Goal: Task Accomplishment & Management: Use online tool/utility

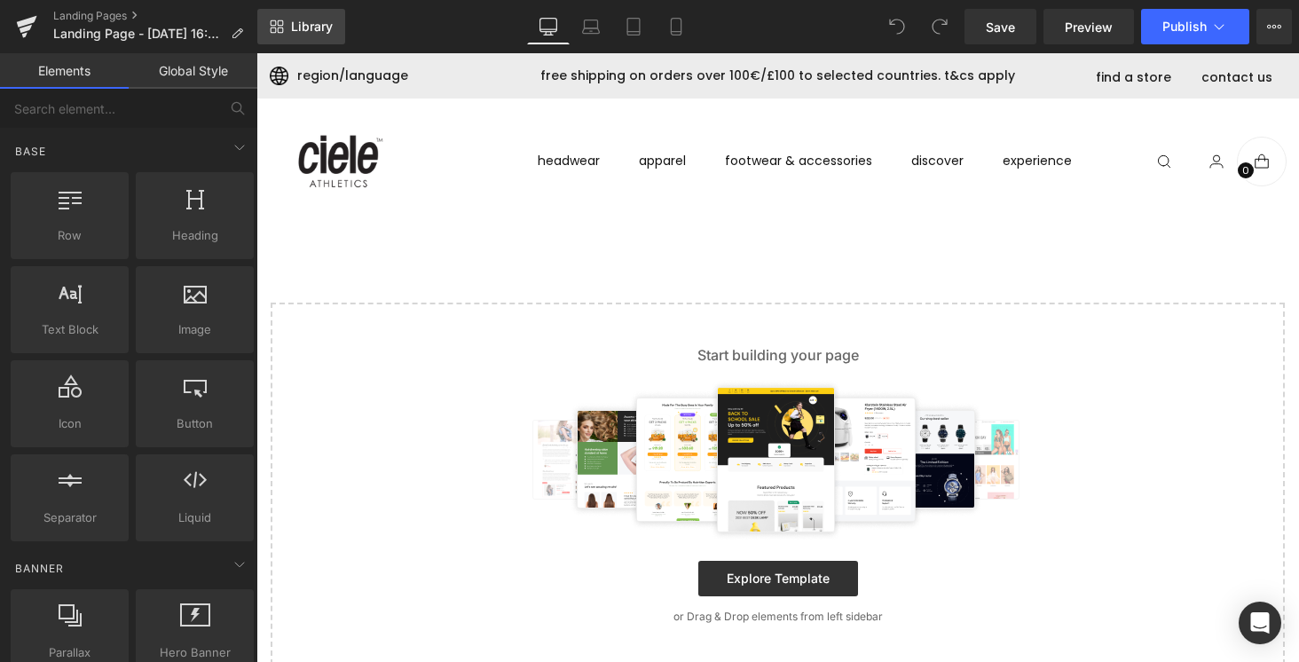
click at [311, 29] on span "Library" at bounding box center [312, 27] width 42 height 16
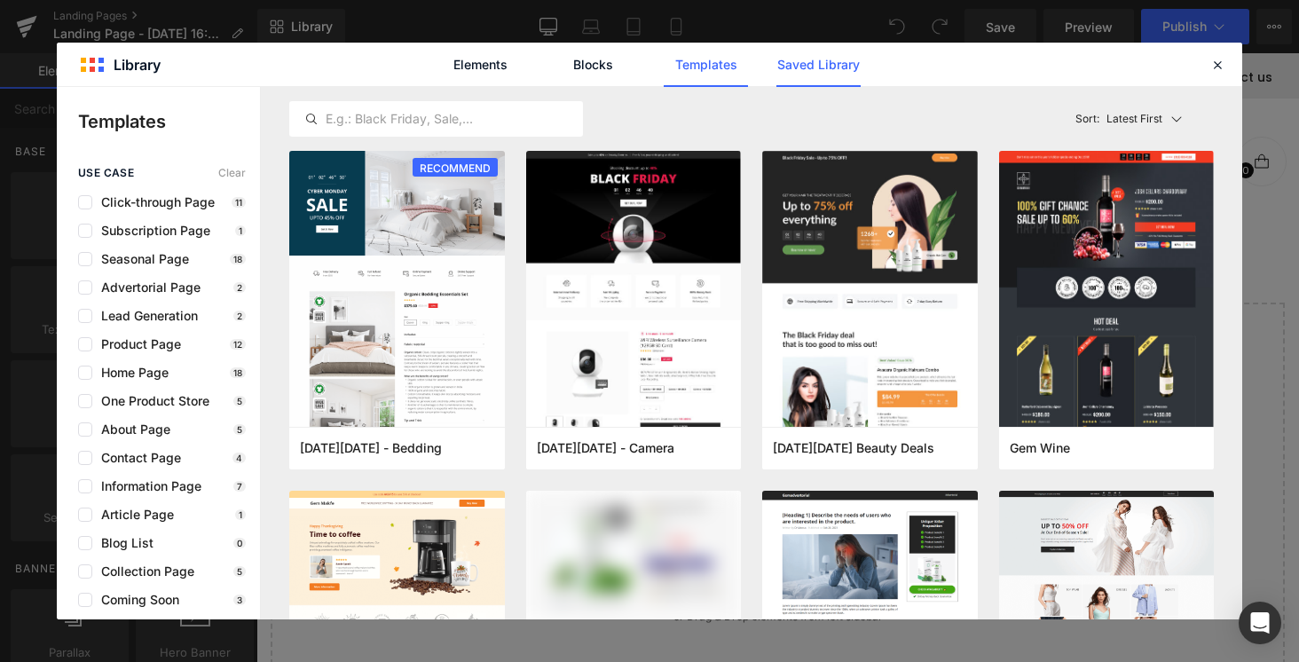
click at [0, 0] on link "Saved Library" at bounding box center [0, 0] width 0 height 0
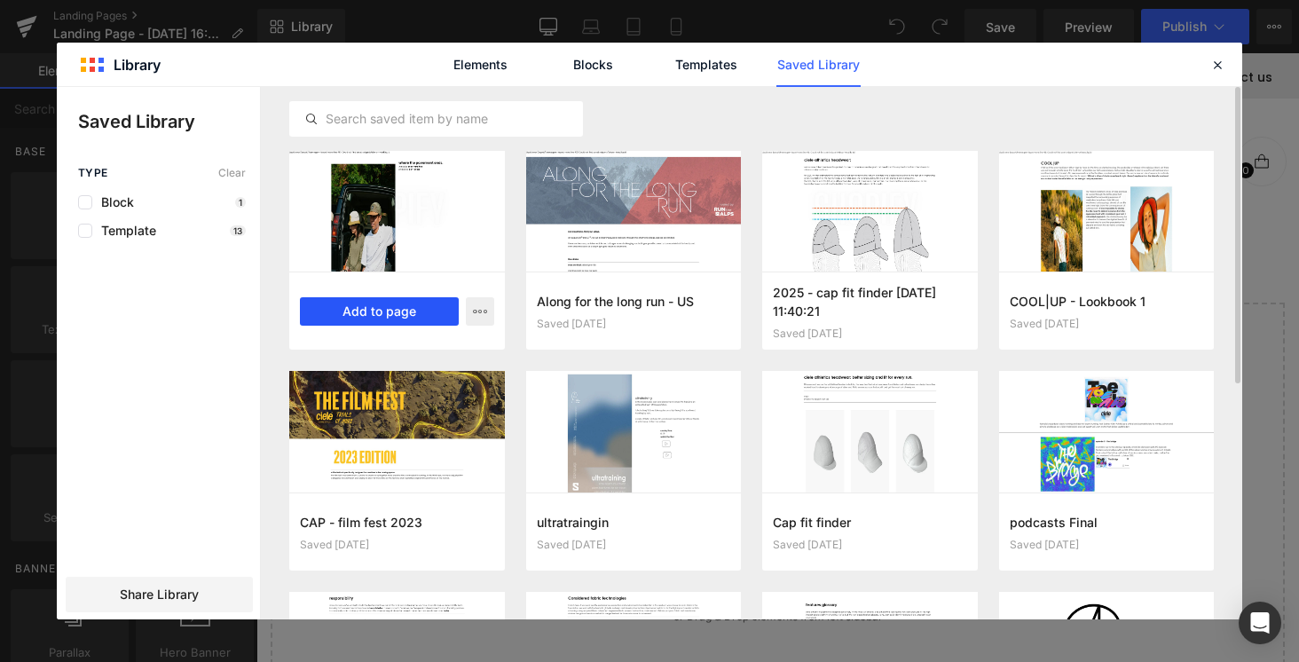
click at [394, 306] on button "Add to page" at bounding box center [379, 311] width 159 height 28
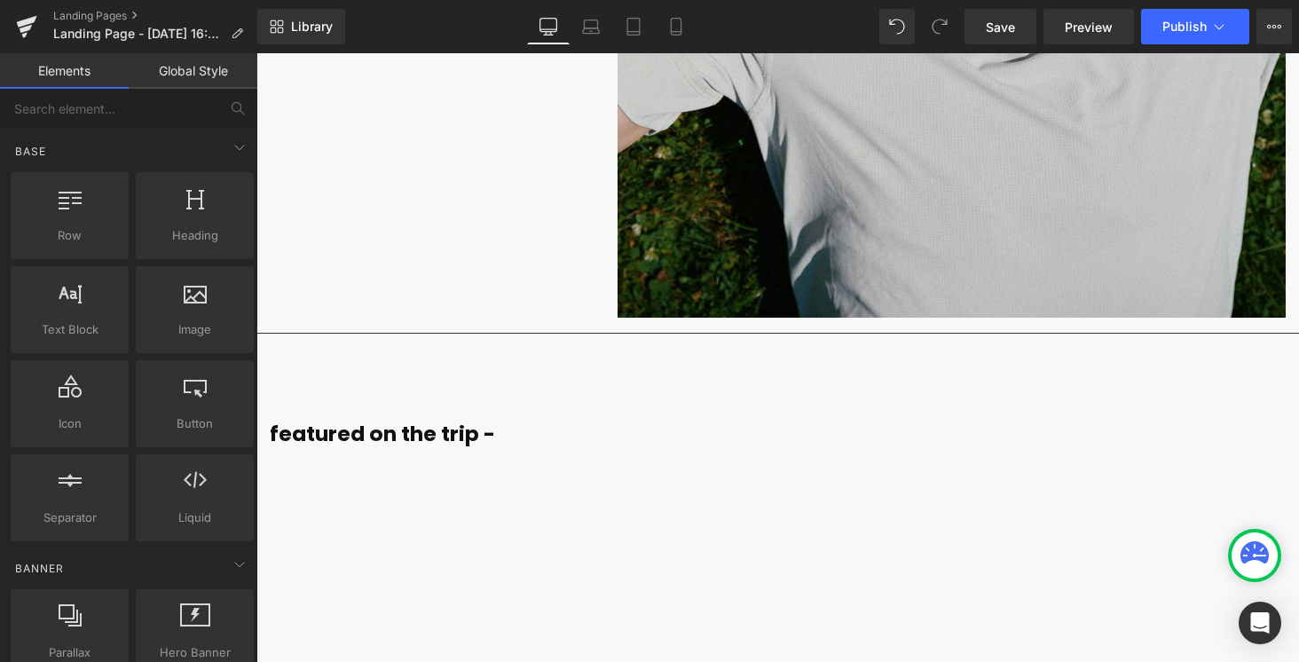
scroll to position [10938, 0]
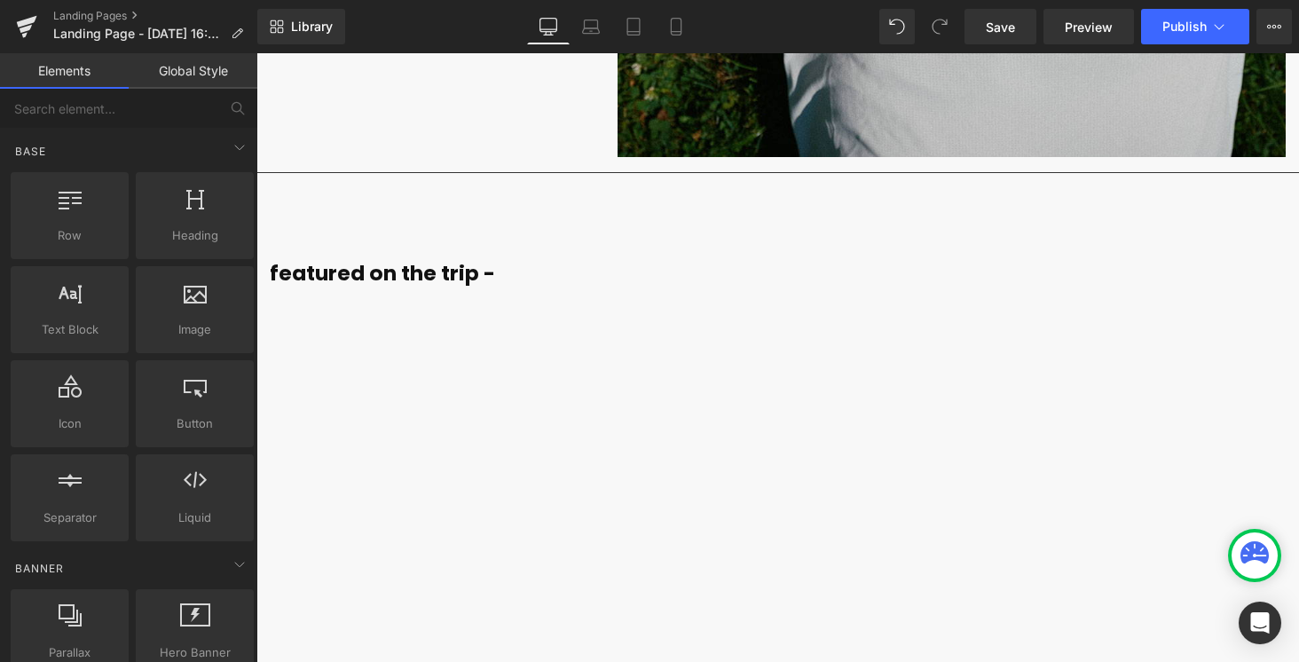
click at [565, 340] on div "Products not found. Product List" at bounding box center [778, 448] width 1016 height 266
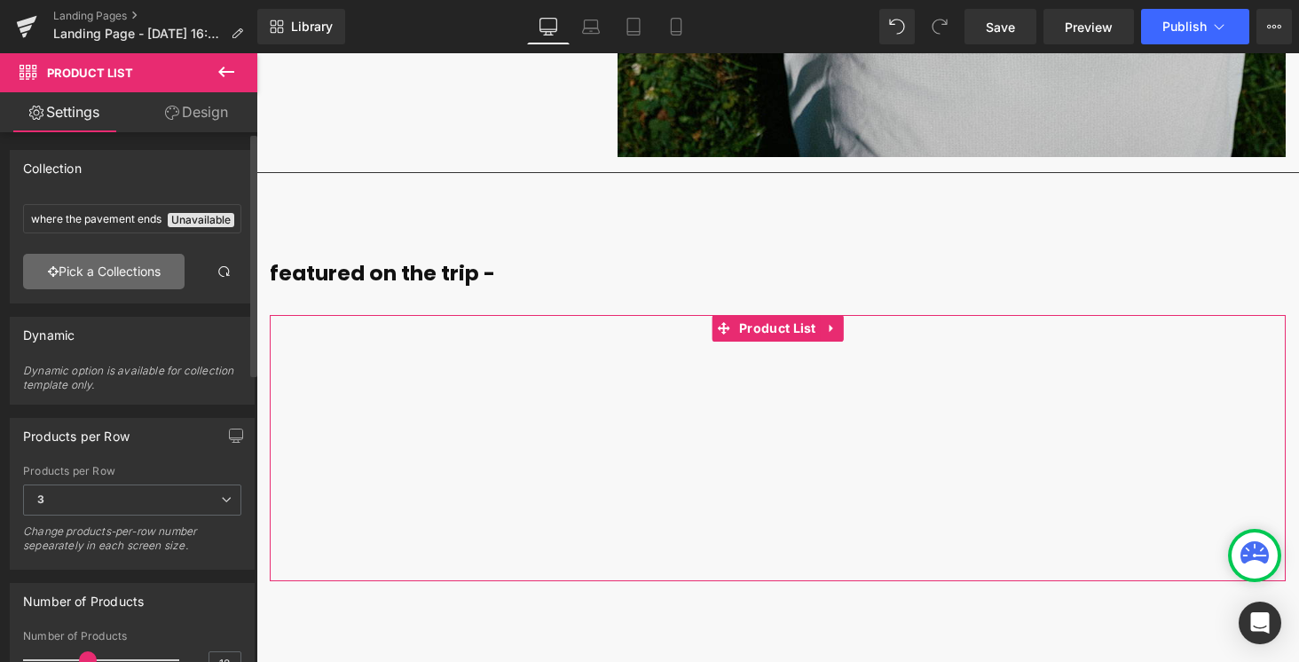
click at [136, 272] on link "Pick a Collections" at bounding box center [104, 272] width 162 height 36
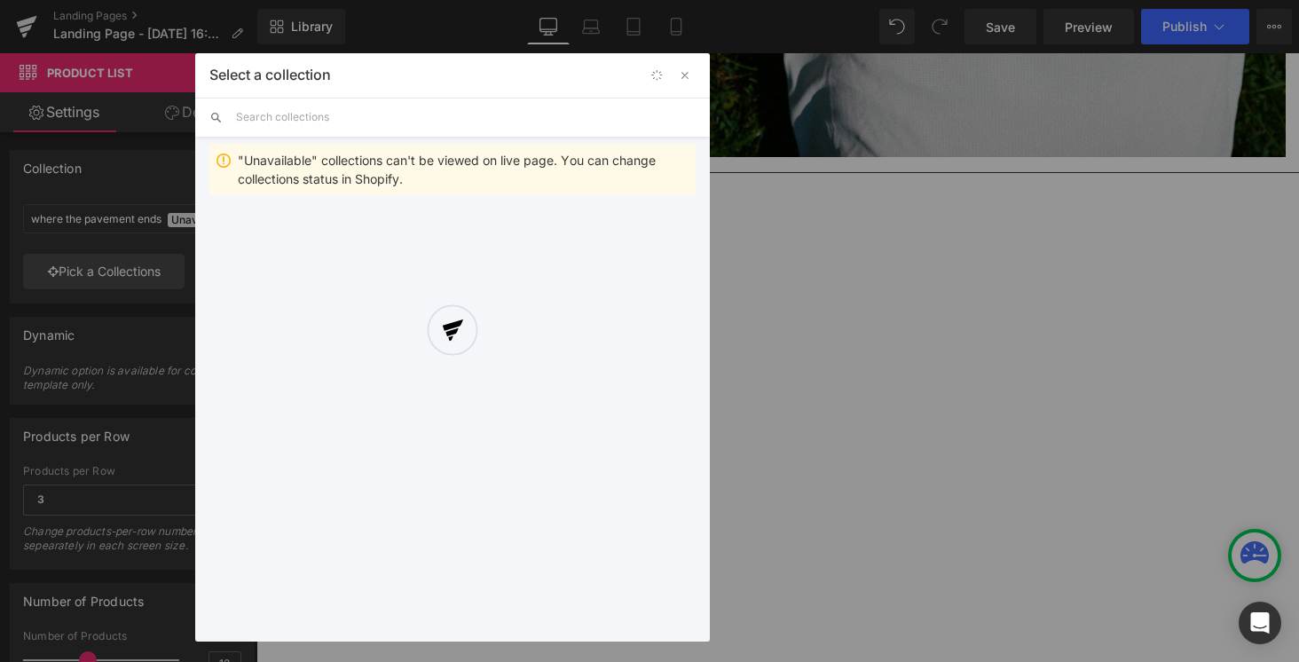
click at [309, 124] on div "Select a collection Back to Library Insert "Unavailable" collections can't be v…" at bounding box center [452, 347] width 515 height 588
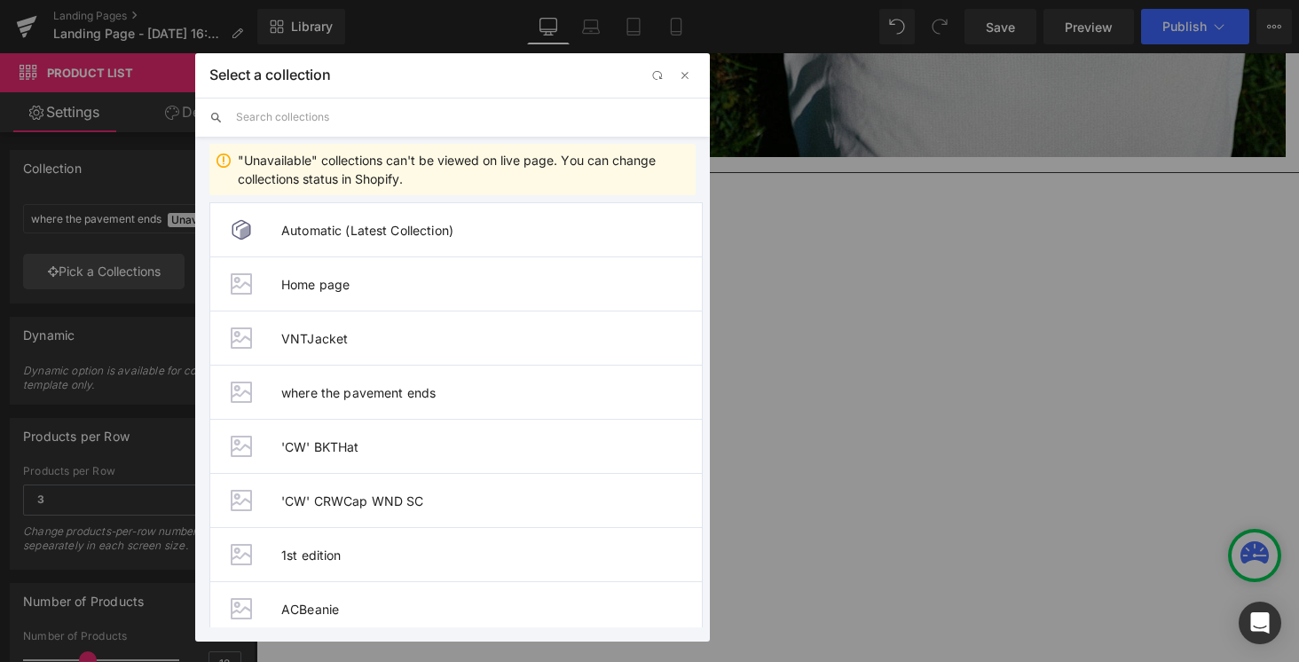
click at [309, 124] on input "text" at bounding box center [466, 117] width 460 height 39
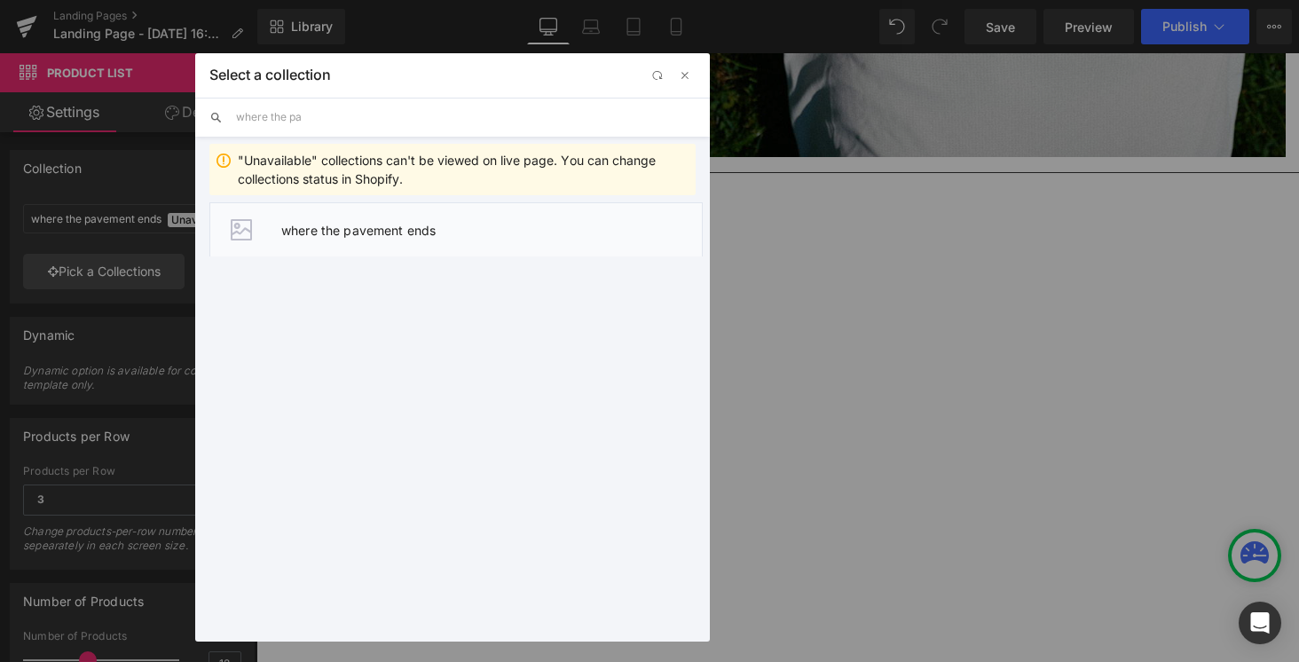
type input "where the pa"
click at [341, 223] on span "where the pavement ends" at bounding box center [491, 230] width 421 height 15
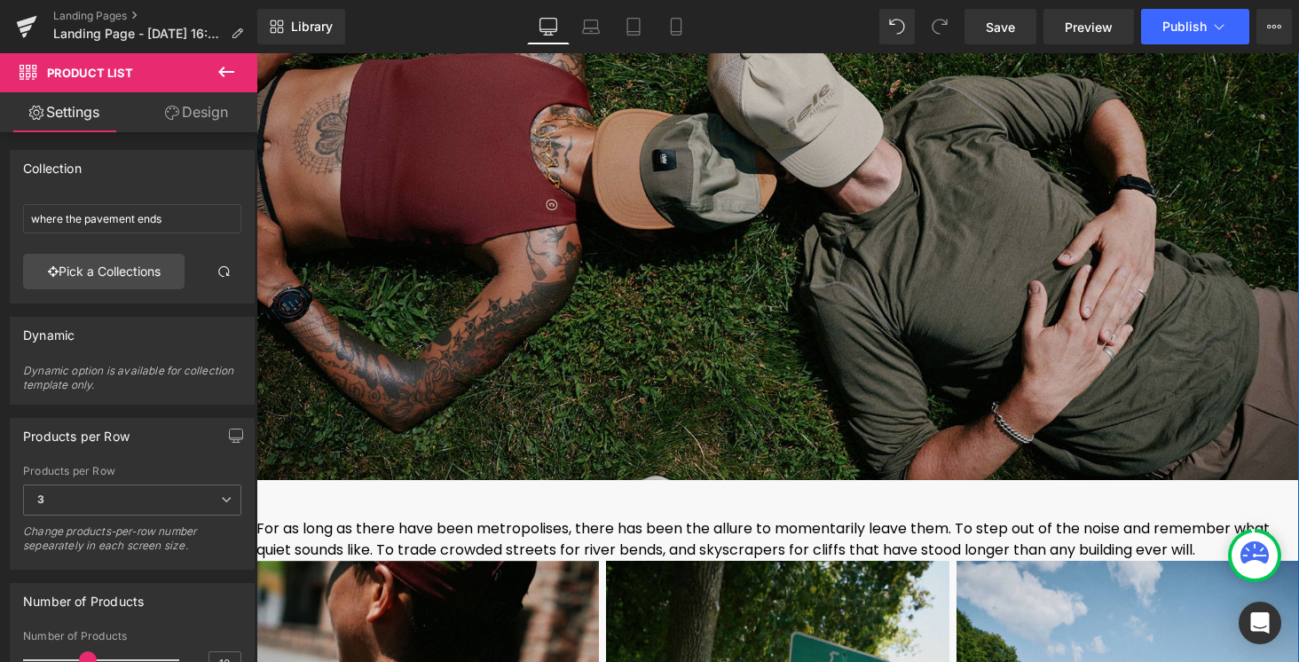
scroll to position [9056, 0]
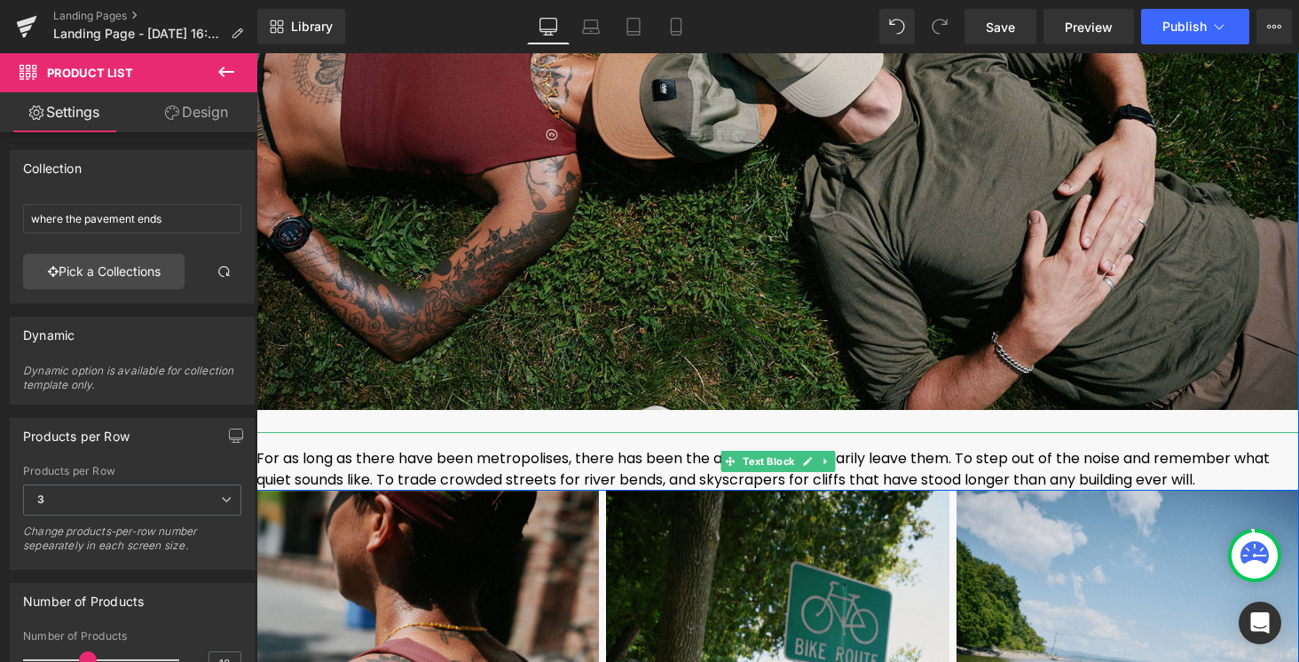
click at [687, 475] on font "For as long as there have been metropolises, there has been the allure to momen…" at bounding box center [763, 469] width 1014 height 42
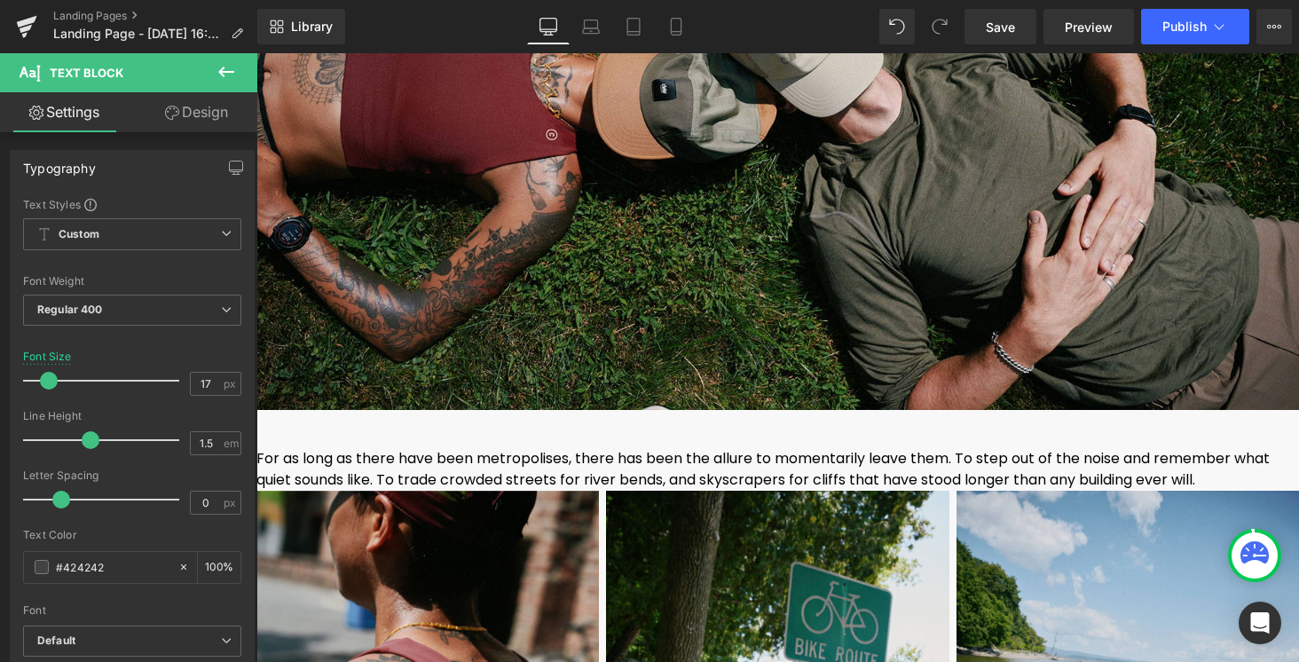
click at [227, 75] on icon at bounding box center [226, 71] width 21 height 21
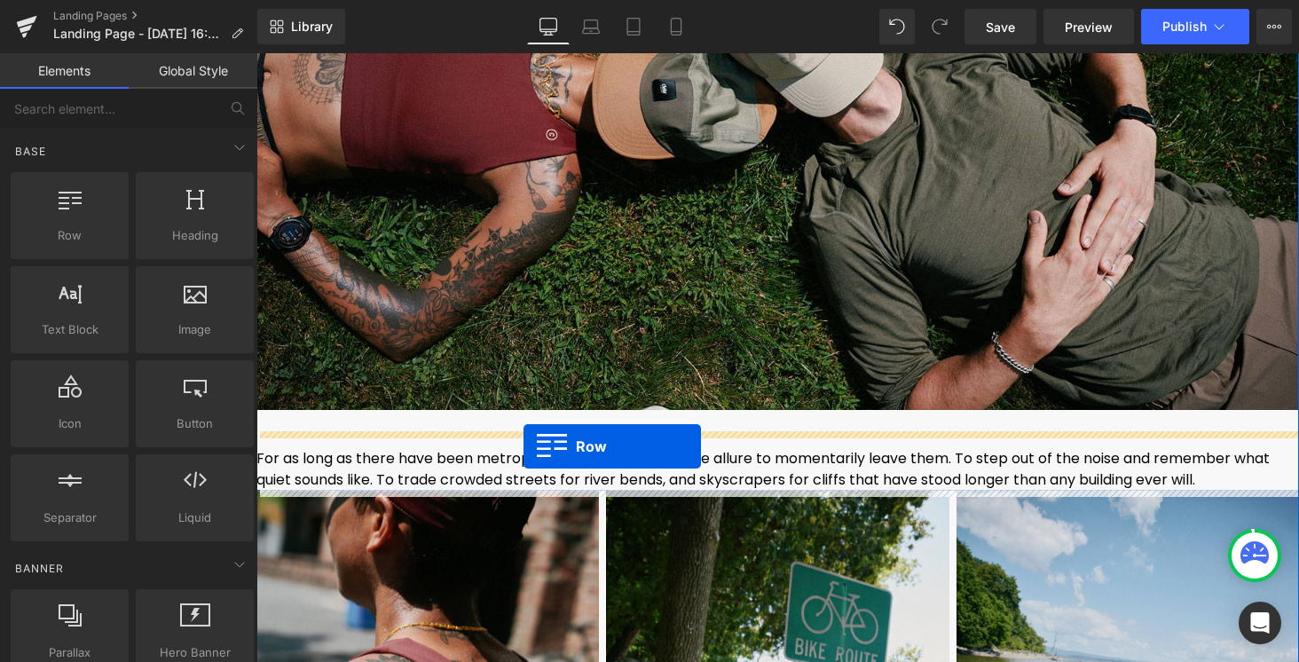
drag, startPoint x: 303, startPoint y: 273, endPoint x: 524, endPoint y: 446, distance: 280.7
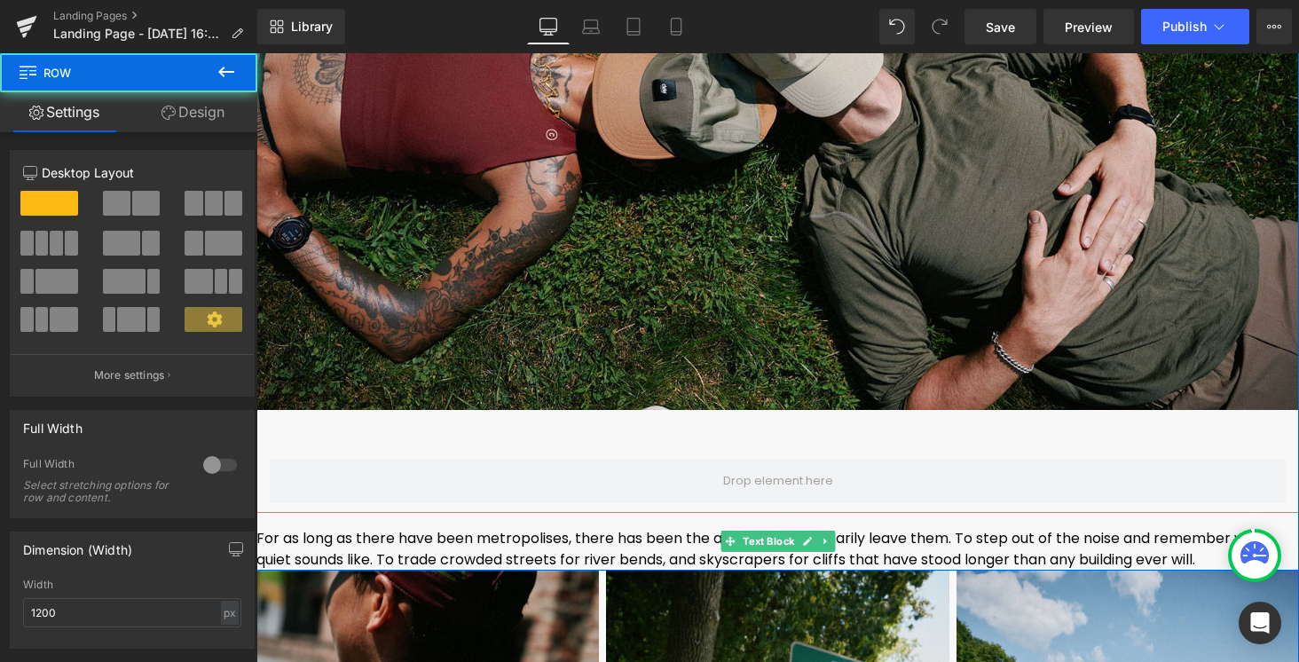
click at [426, 554] on font "For as long as there have been metropolises, there has been the allure to momen…" at bounding box center [763, 549] width 1014 height 42
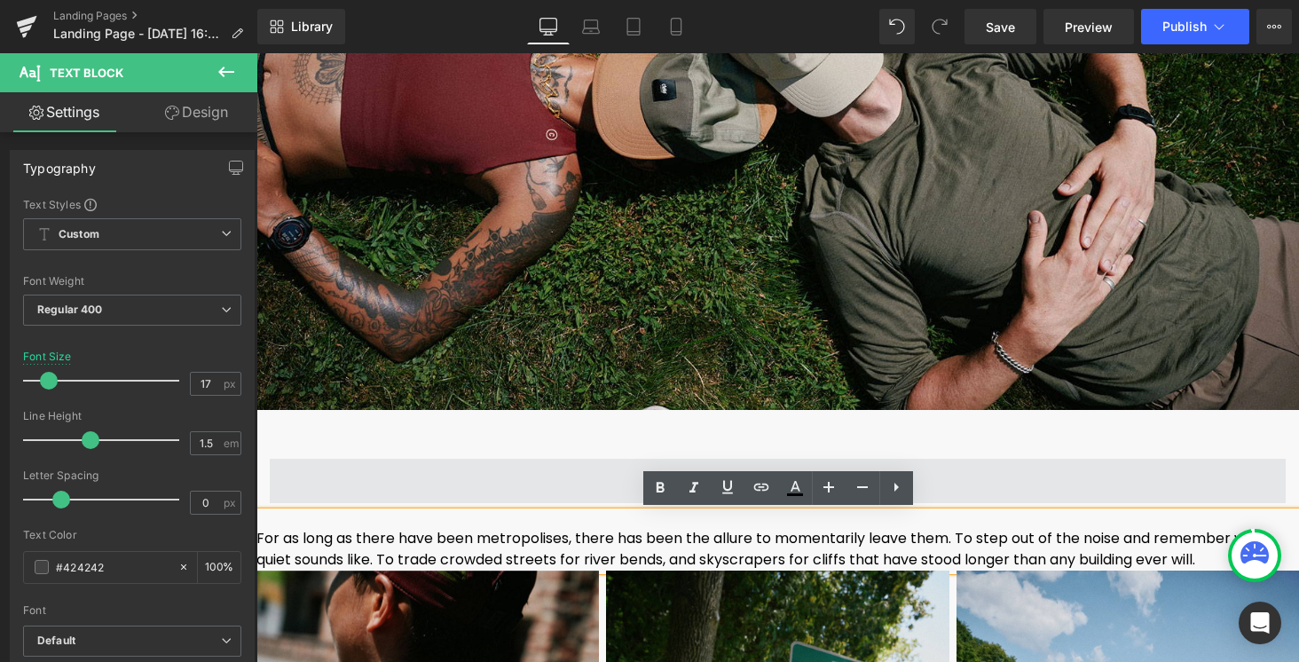
click at [339, 476] on span at bounding box center [778, 481] width 1016 height 44
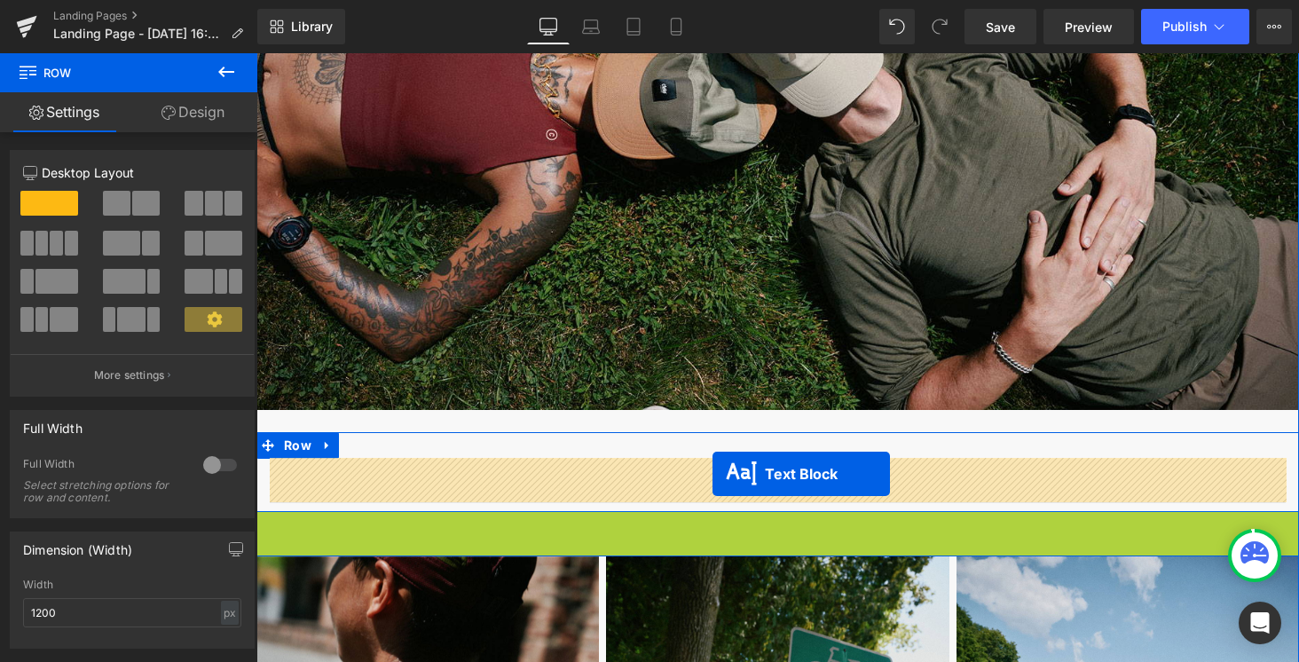
drag, startPoint x: 730, startPoint y: 540, endPoint x: 713, endPoint y: 474, distance: 67.8
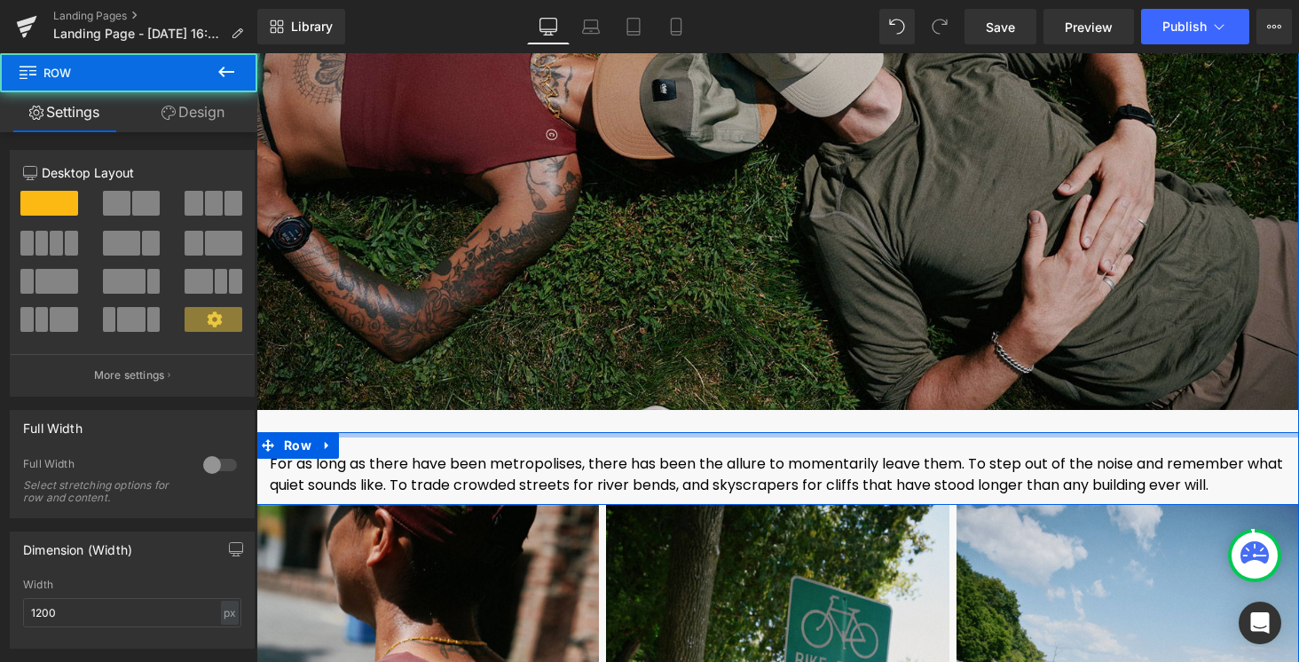
drag, startPoint x: 708, startPoint y: 438, endPoint x: 709, endPoint y: 417, distance: 21.3
click at [709, 417] on div "Image For as long as there have been metropolises, there has been the allure to…" at bounding box center [777, 110] width 1043 height 790
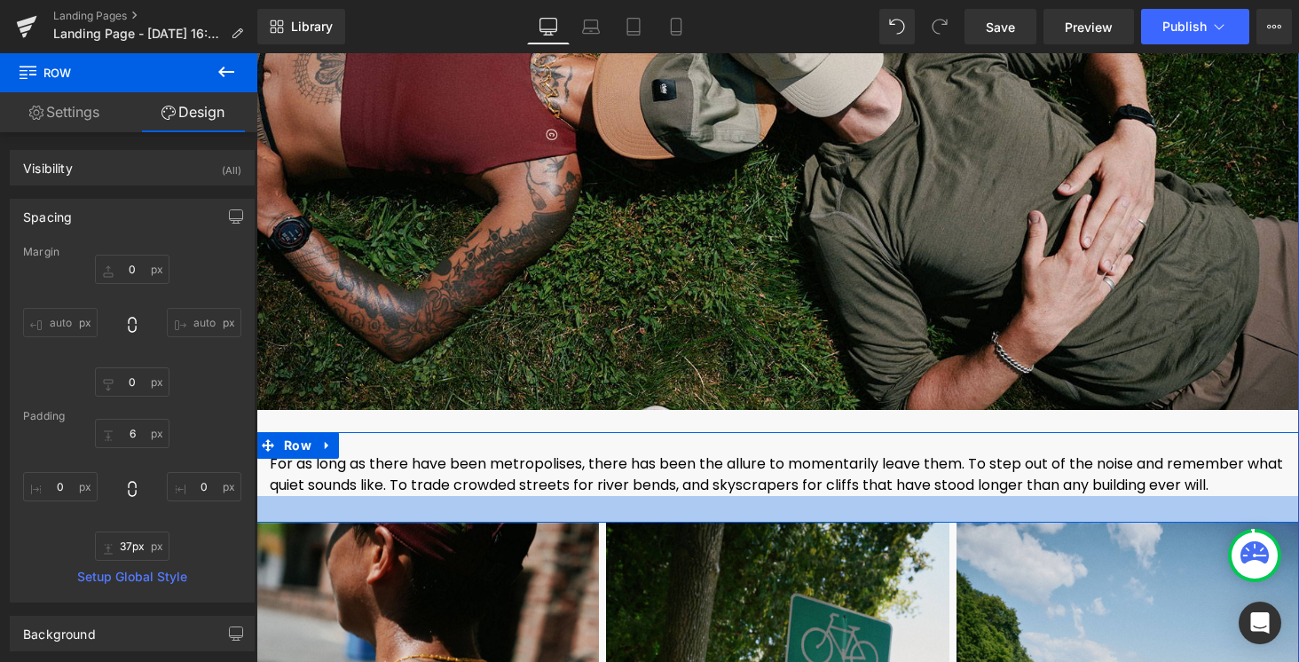
type input "38px"
drag, startPoint x: 711, startPoint y: 499, endPoint x: 712, endPoint y: 525, distance: 25.8
click at [712, 523] on div "Image For as long as there have been metropolises, there has been the allure to…" at bounding box center [777, 119] width 1043 height 808
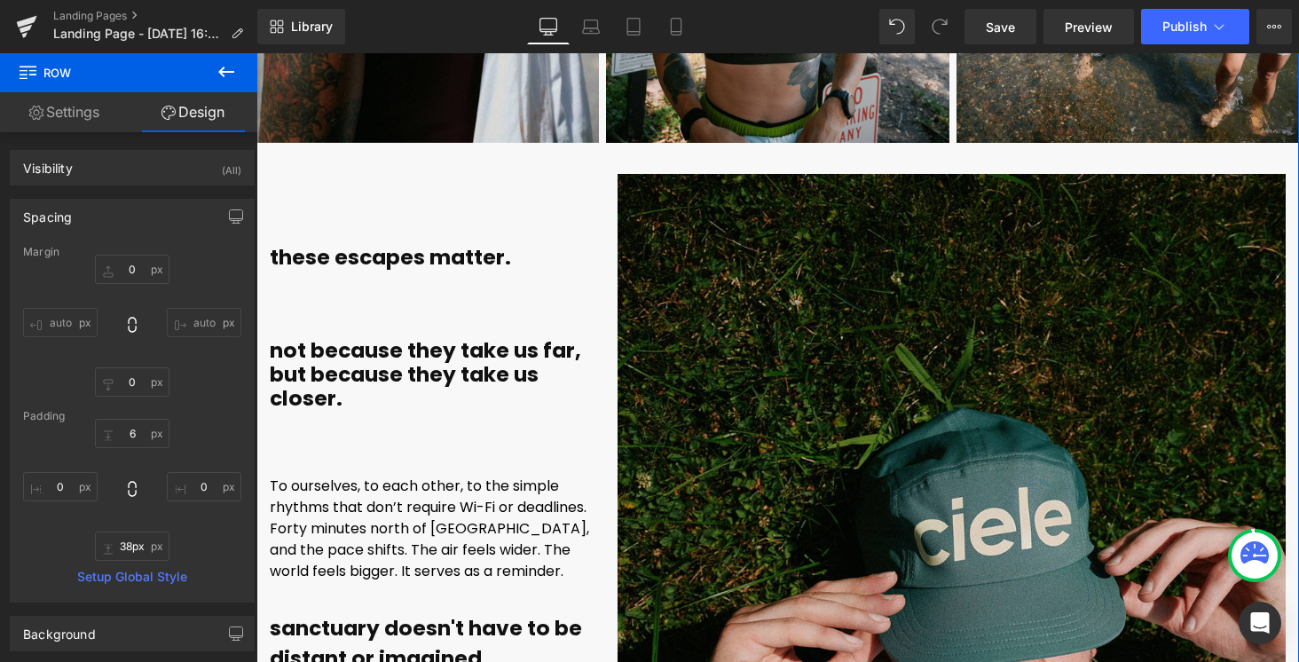
scroll to position [9709, 0]
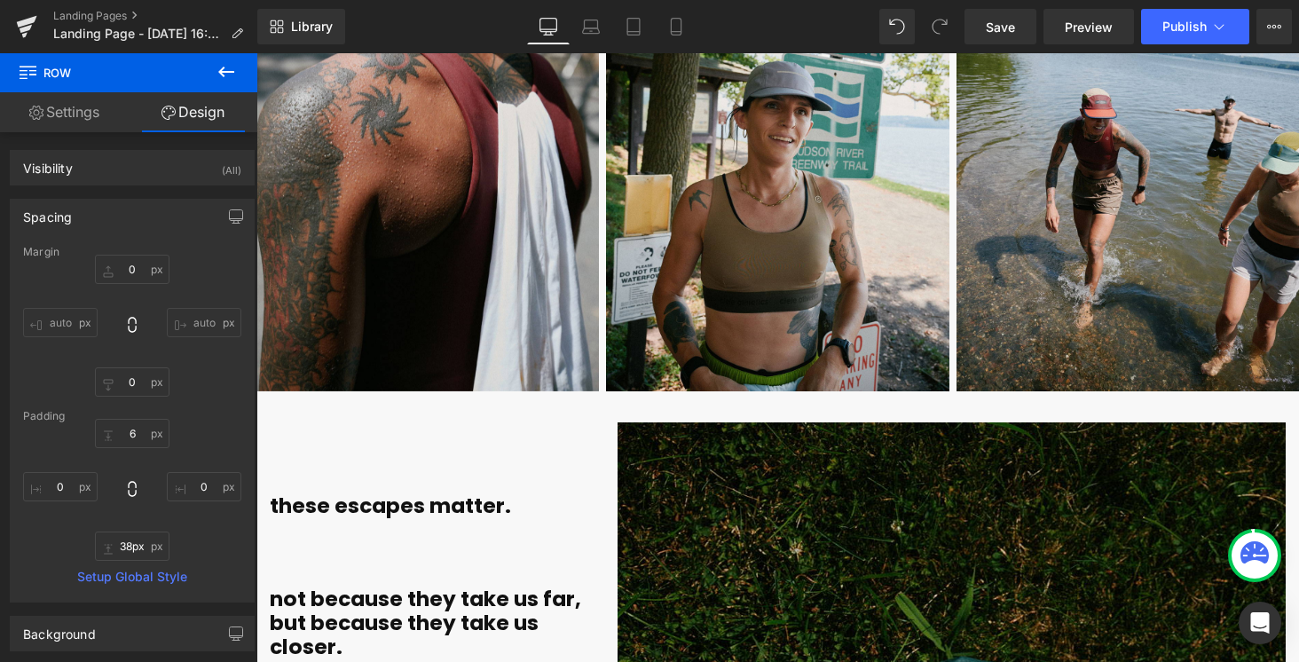
click at [996, 44] on div "Library Desktop Desktop Laptop Tablet Mobile Save Preview Publish Scheduled Vie…" at bounding box center [778, 26] width 1042 height 53
click at [1006, 32] on span "Save" at bounding box center [1000, 27] width 29 height 19
click at [1280, 40] on button "View Live Page View with current Template Save Template to Library Schedule Pub…" at bounding box center [1275, 27] width 36 height 36
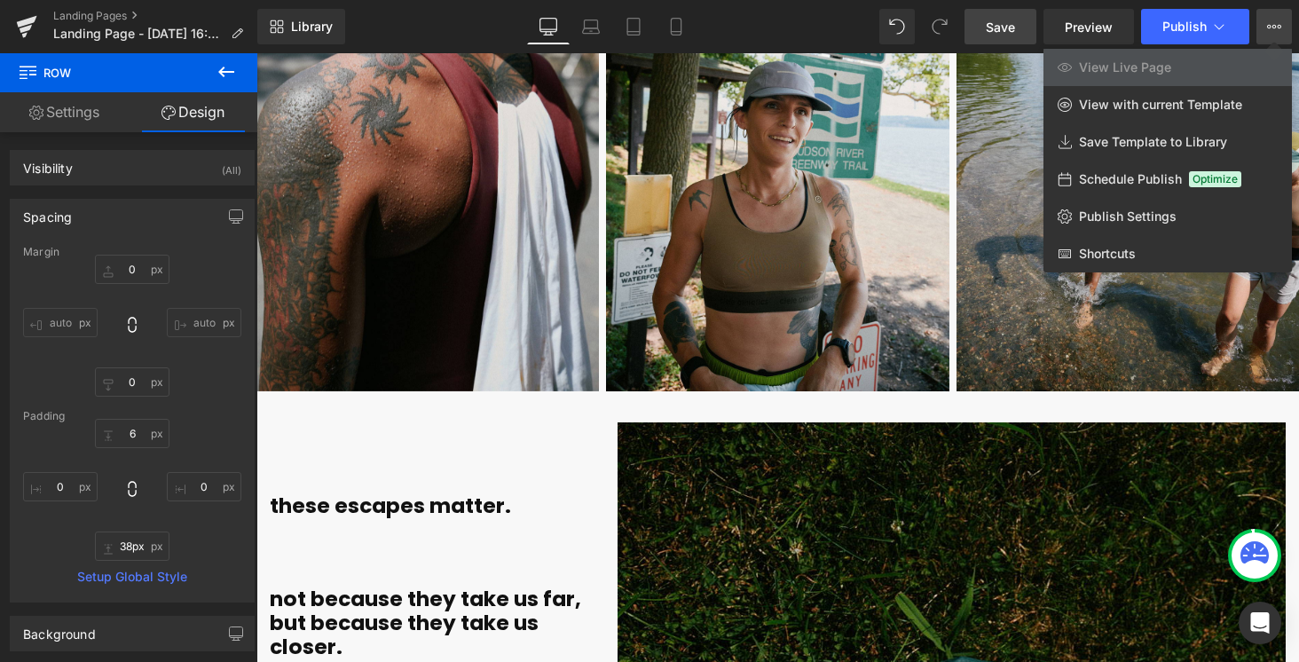
click at [1175, 72] on link "View Live Page" at bounding box center [1168, 67] width 249 height 37
click at [1138, 66] on span "View Live Page" at bounding box center [1125, 67] width 92 height 16
click at [812, 207] on div at bounding box center [777, 357] width 1043 height 609
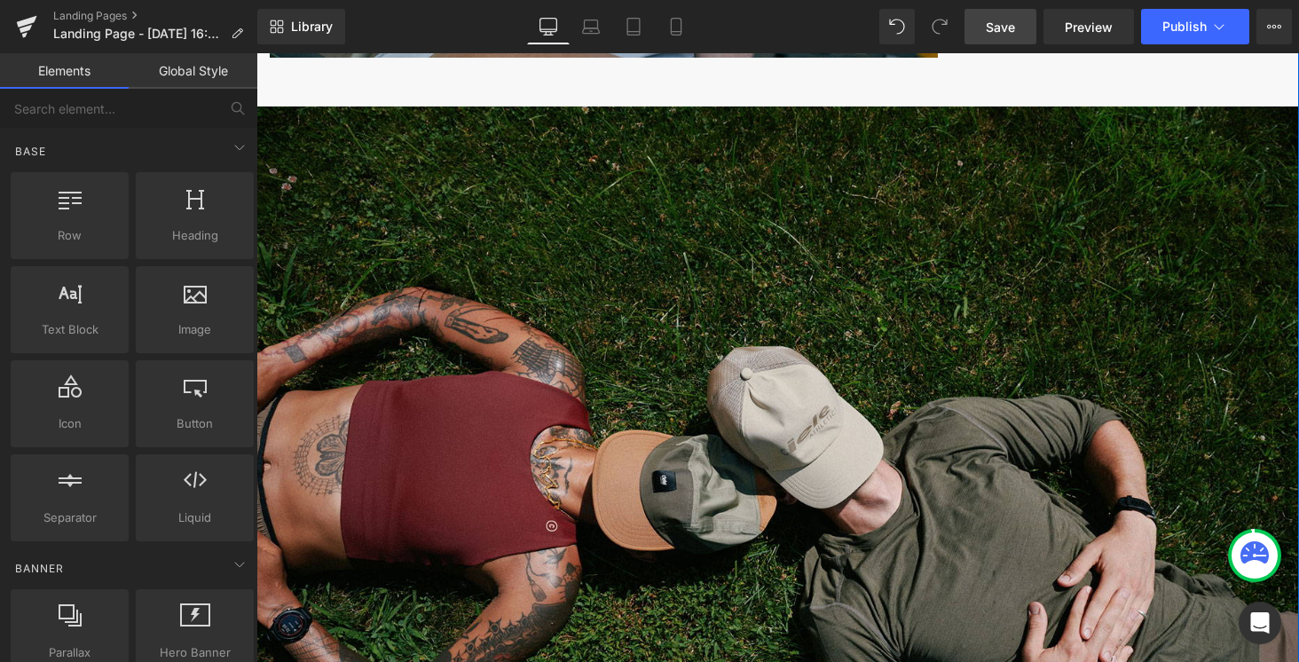
scroll to position [8539, 0]
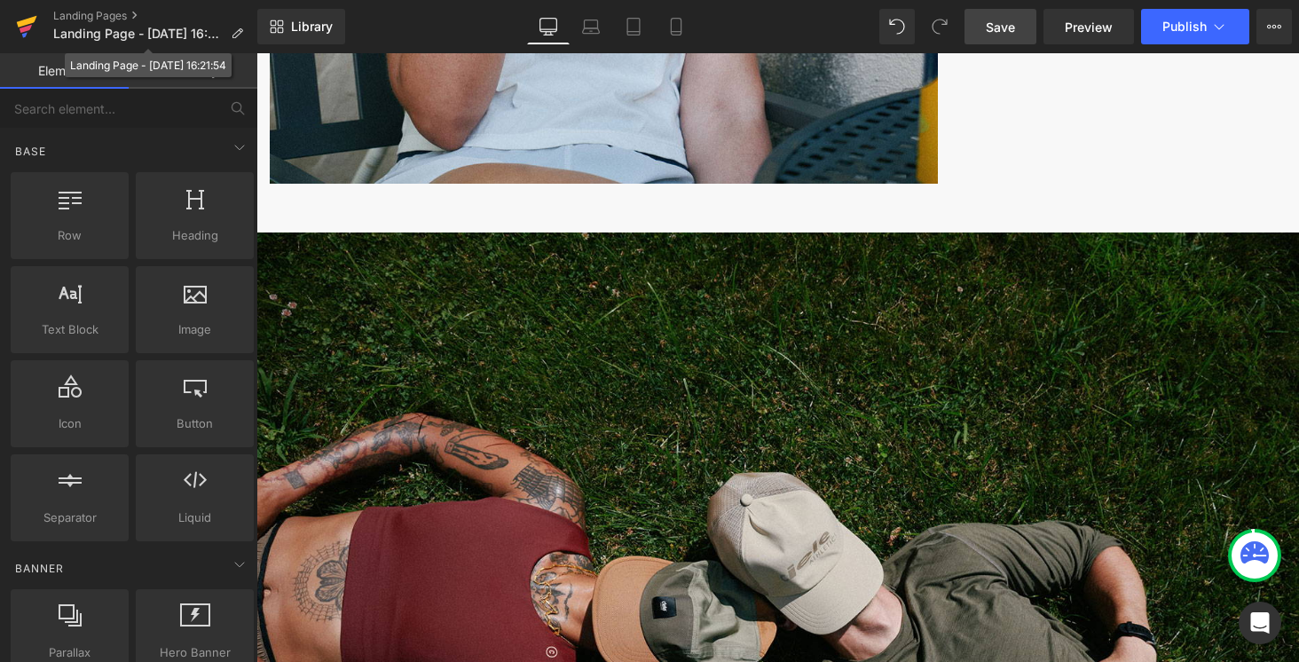
click at [33, 19] on icon at bounding box center [27, 22] width 20 height 12
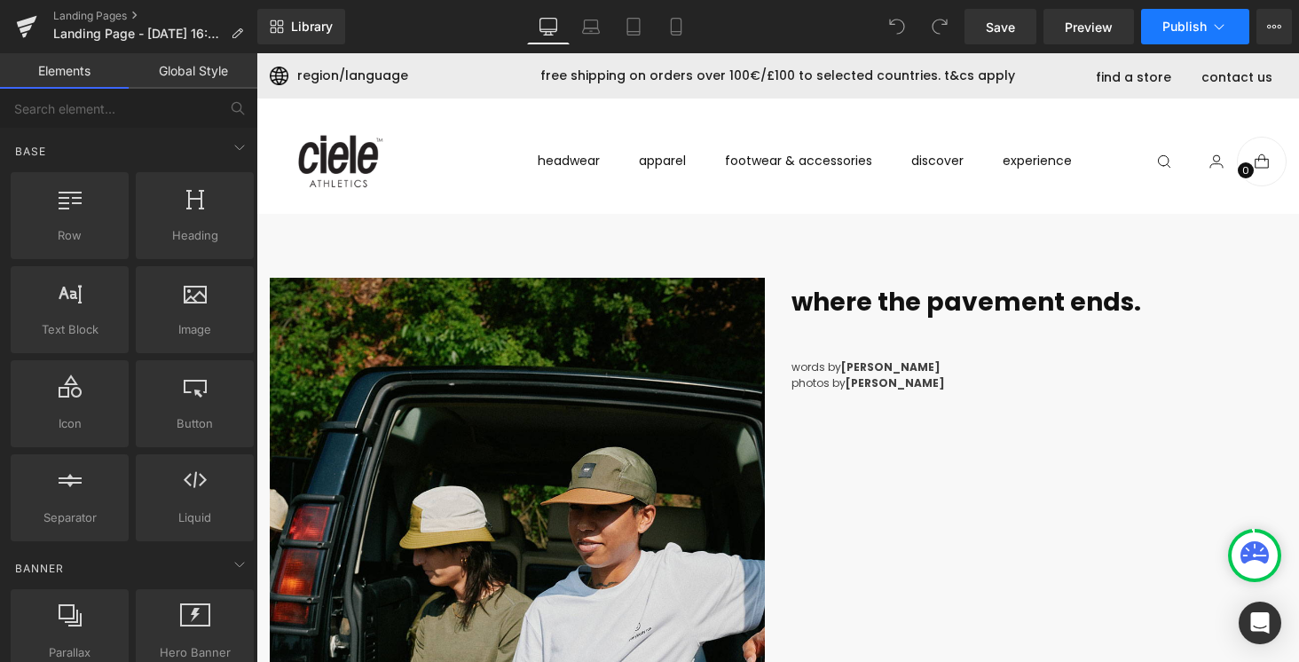
click at [1227, 37] on button "Publish" at bounding box center [1195, 27] width 108 height 36
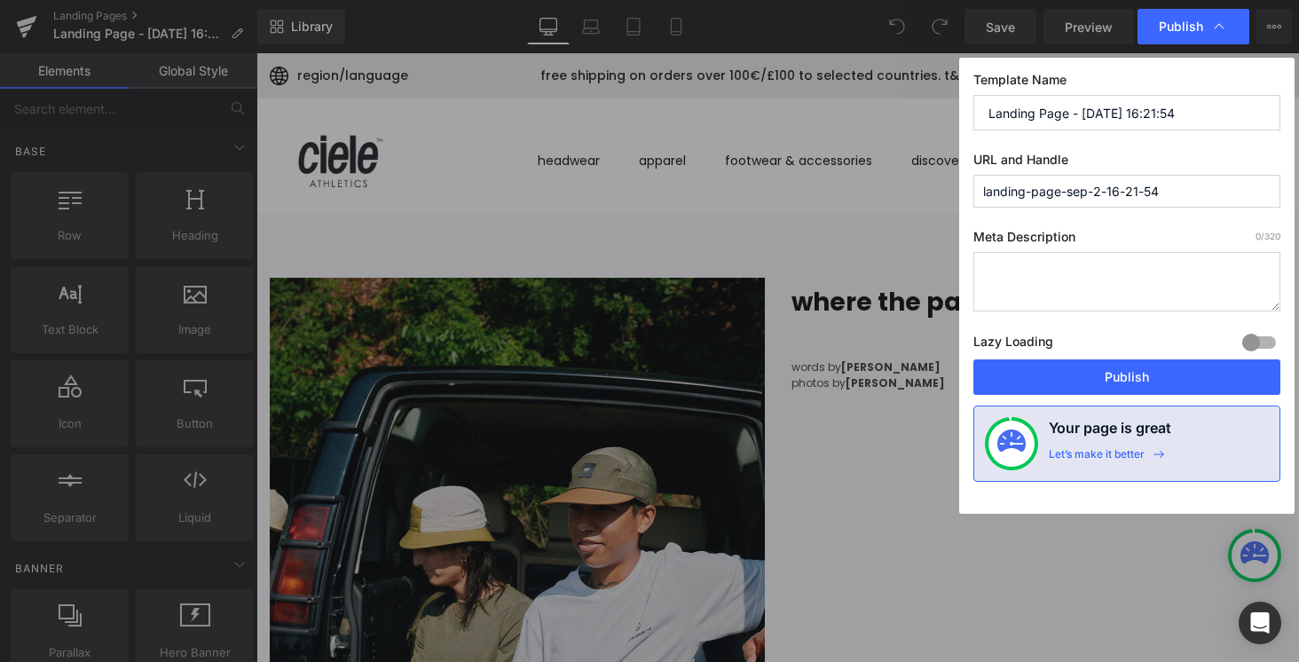
click at [1111, 99] on input "Landing Page - [DATE] 16:21:54" at bounding box center [1127, 113] width 307 height 36
paste input "pavement ends"
type input "pavement ends"
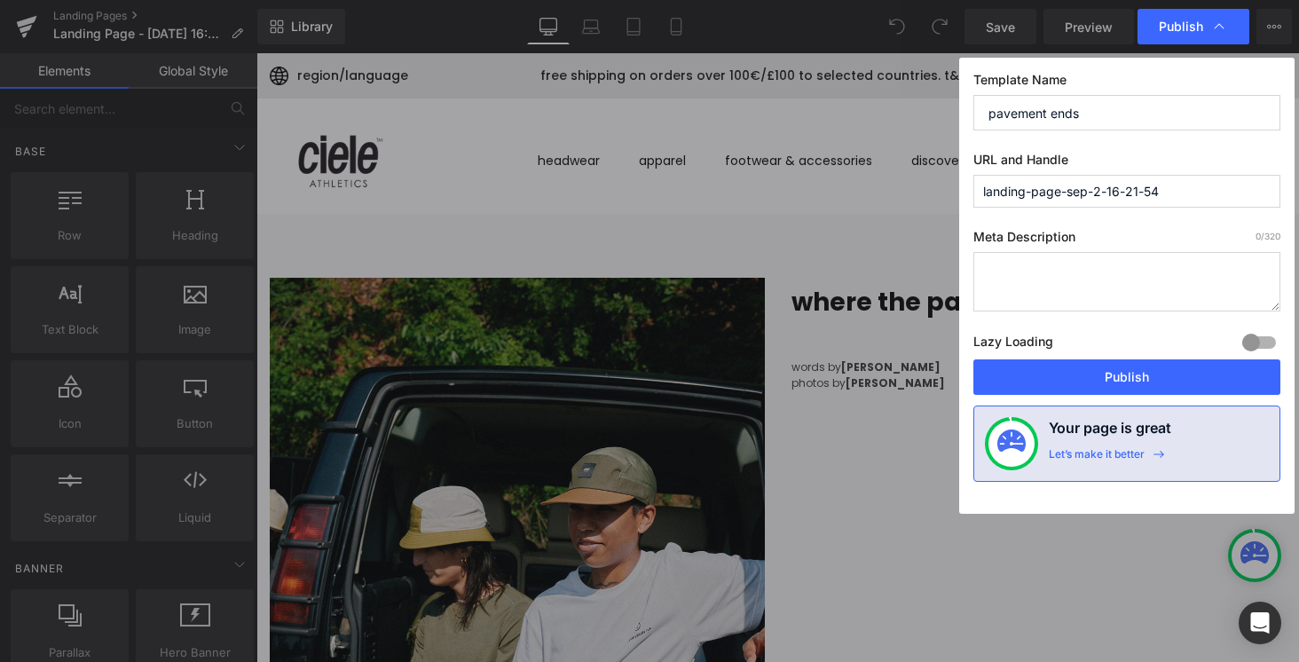
click at [1085, 190] on input "landing-page-sep-2-16-21-54" at bounding box center [1127, 191] width 307 height 33
click at [1085, 191] on input "landing-page-sep-2-16-21-54" at bounding box center [1127, 191] width 307 height 33
paste input "where-the-pavement-ends"
type input "where-the-pavement-ends"
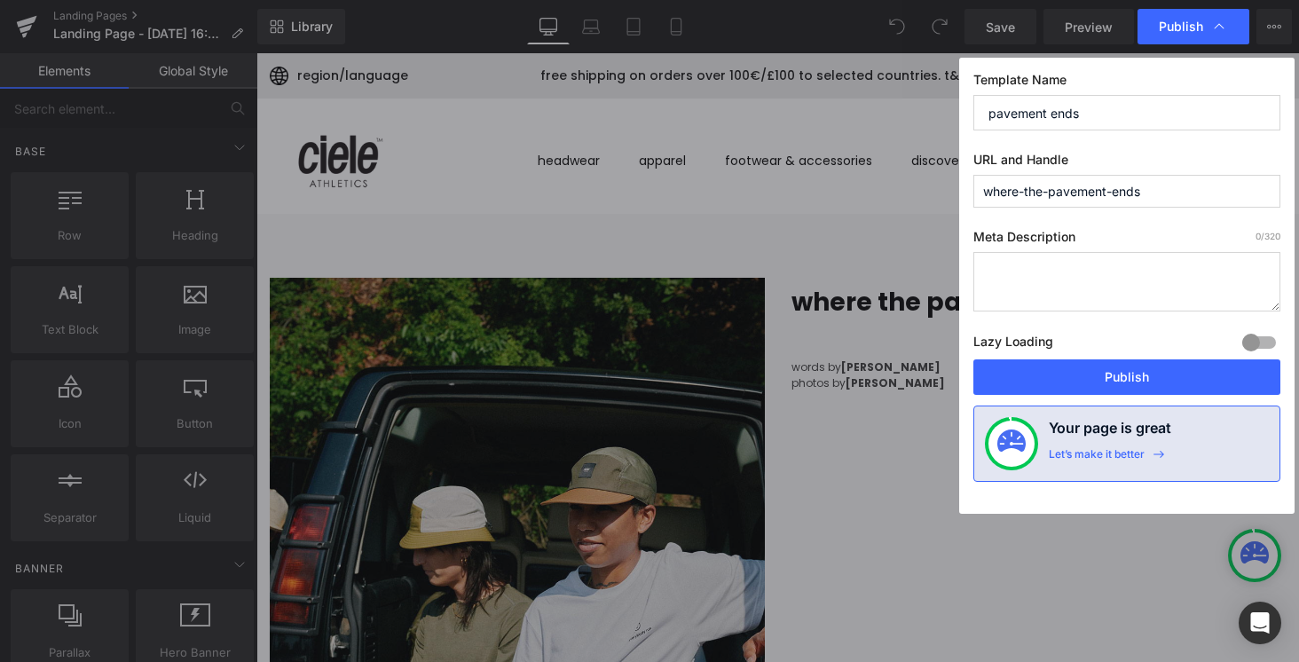
click at [1067, 337] on div "Lazy Loading Build Upgrade plan to unlock" at bounding box center [1127, 344] width 307 height 29
click at [1062, 308] on textarea at bounding box center [1127, 281] width 307 height 59
paste textarea "Heading out to where the pavement ends and water or [PERSON_NAME] begin."
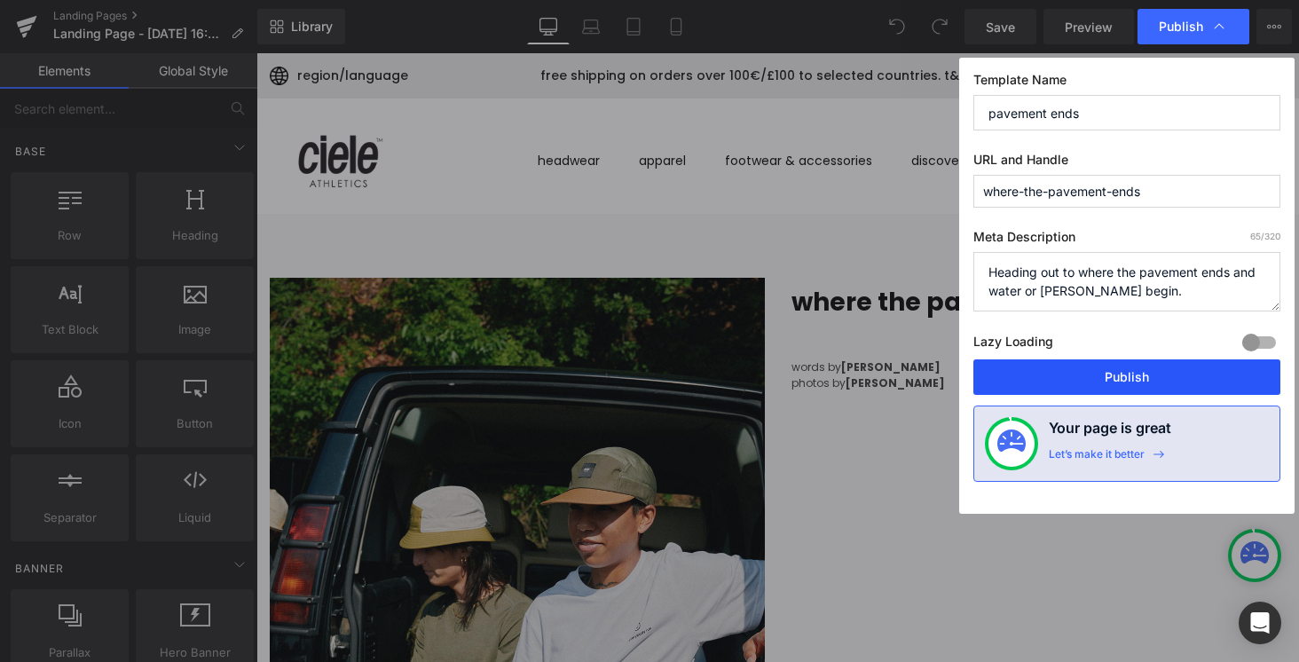
type textarea "Heading out to where the pavement ends and water or [PERSON_NAME] begin."
click at [1084, 388] on button "Publish" at bounding box center [1127, 377] width 307 height 36
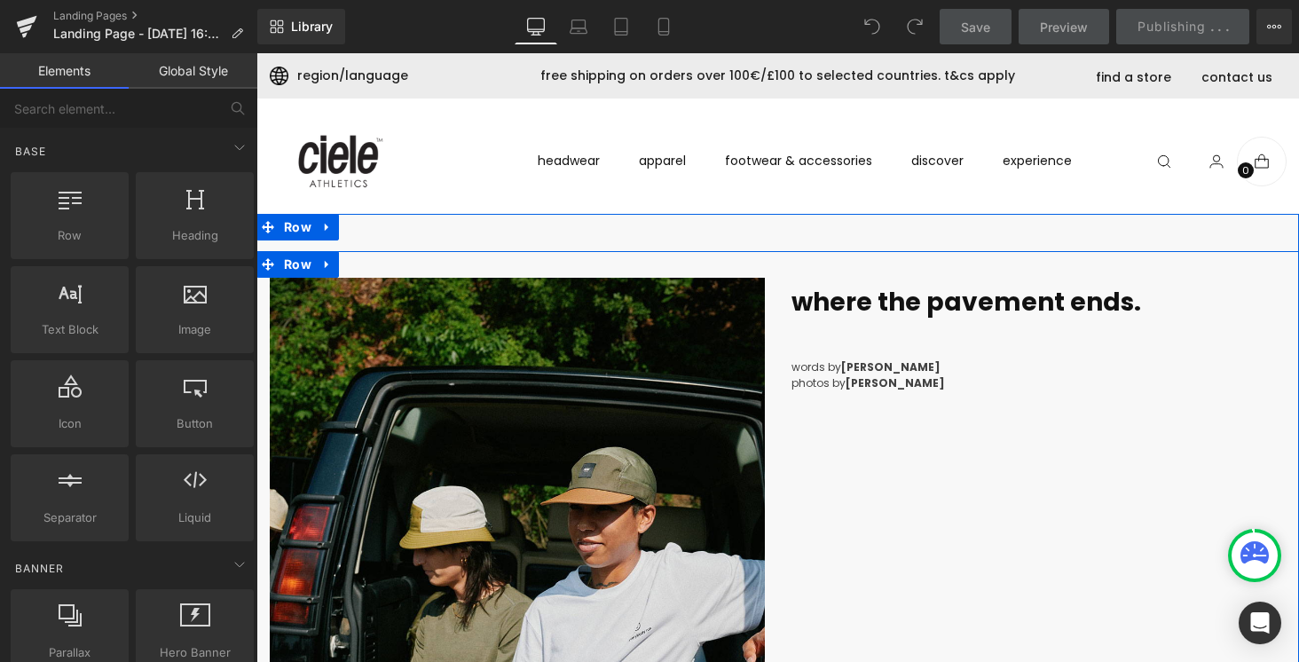
scroll to position [4, 0]
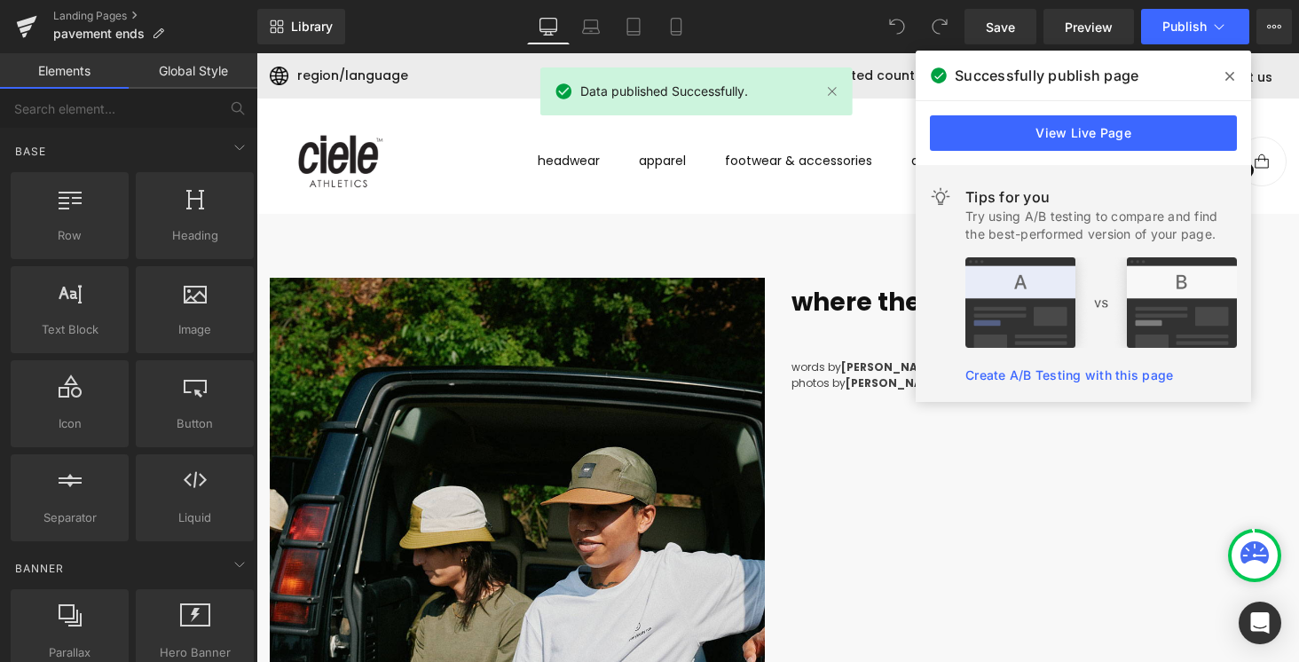
click at [1236, 74] on span at bounding box center [1230, 76] width 28 height 28
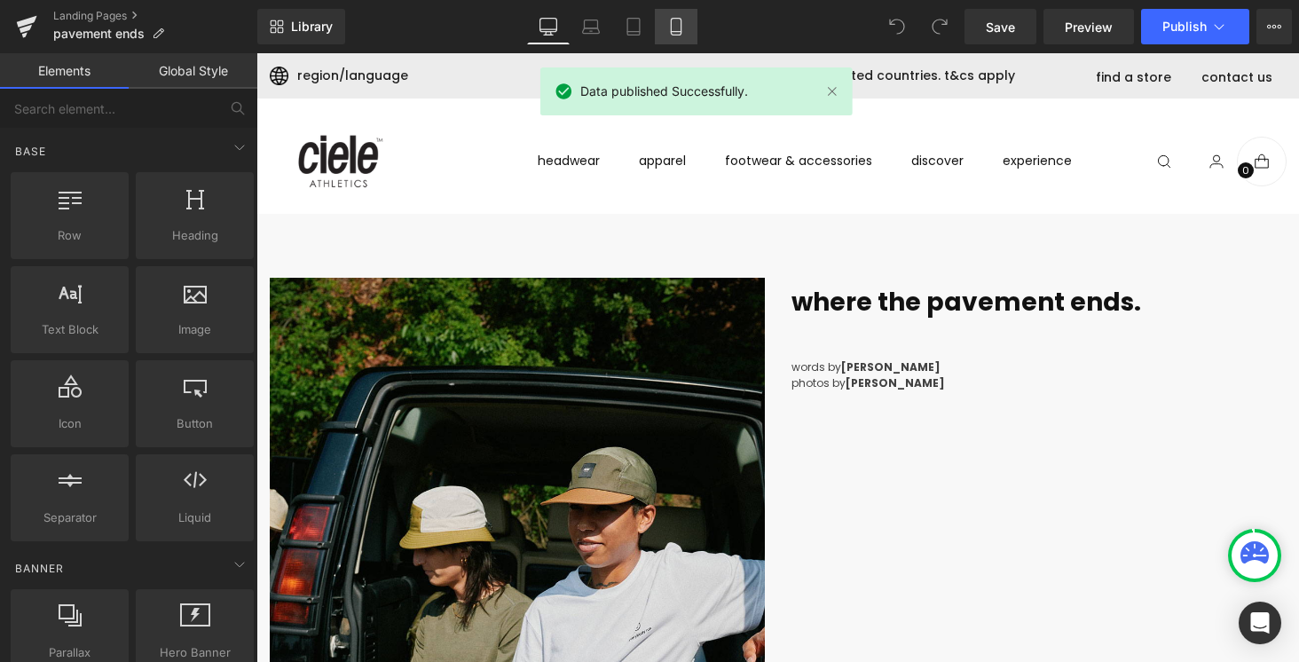
click at [671, 42] on link "Mobile" at bounding box center [676, 27] width 43 height 36
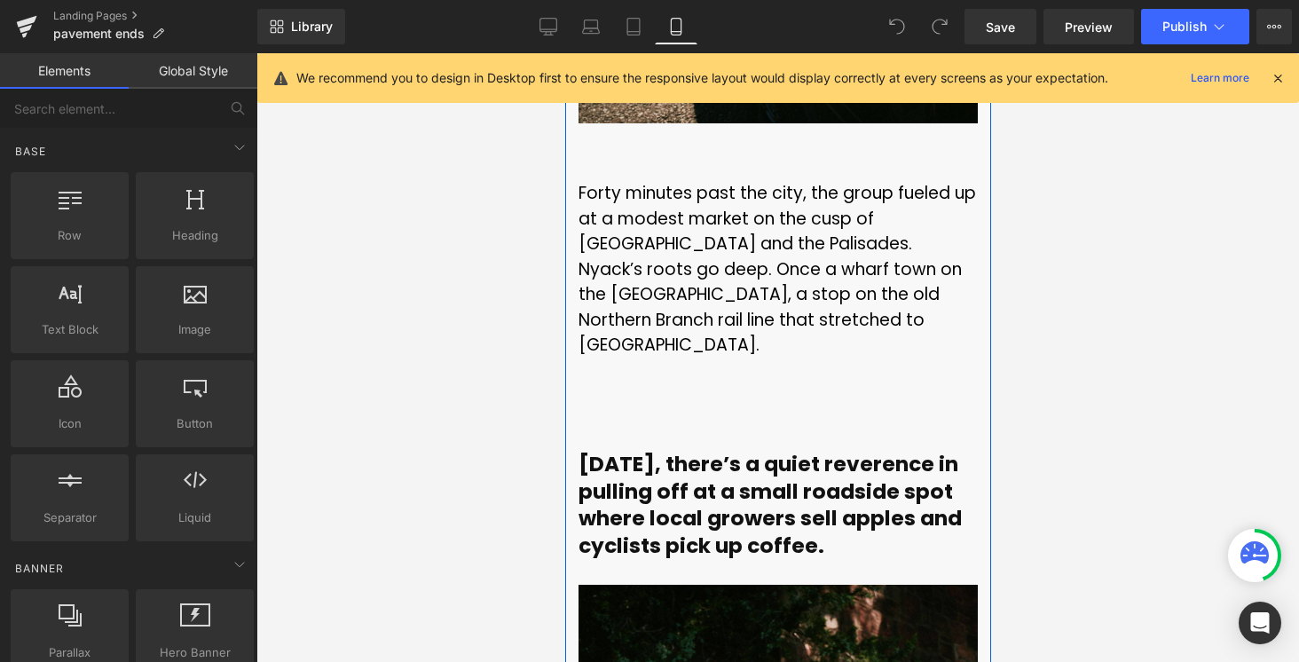
scroll to position [3246, 0]
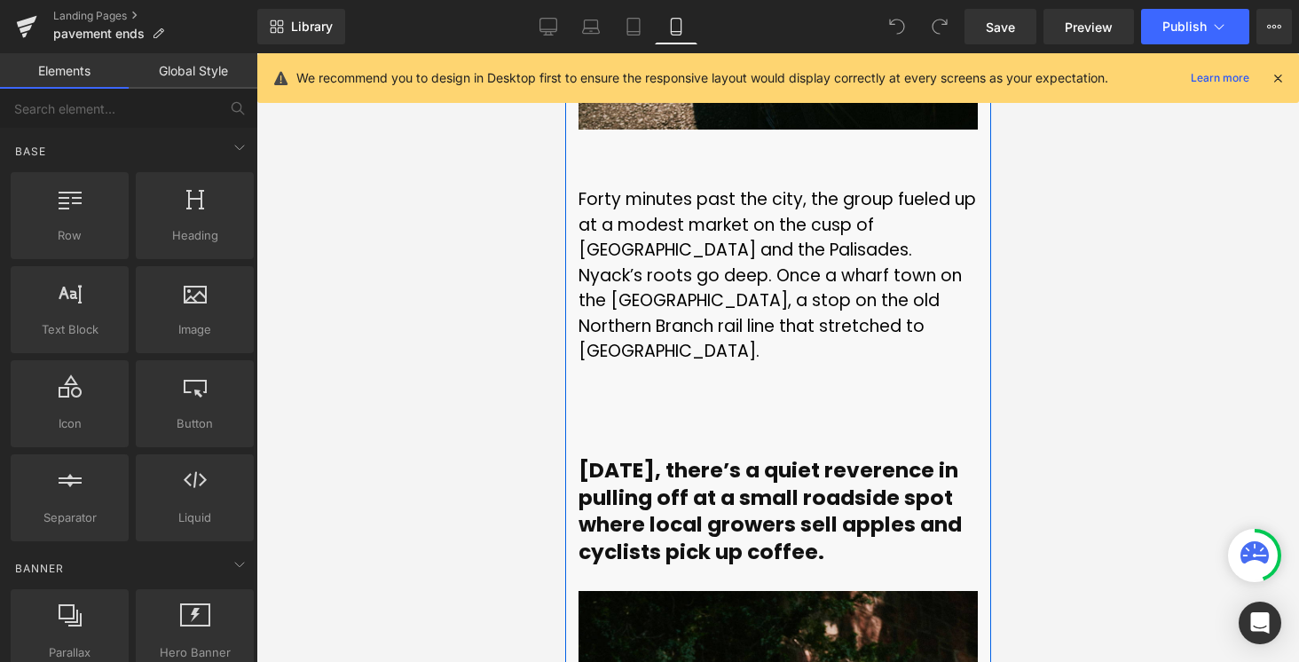
click at [731, 458] on div "[DATE], there’s a quiet reverence in pulling off at a small roadside spot where…" at bounding box center [777, 524] width 399 height 133
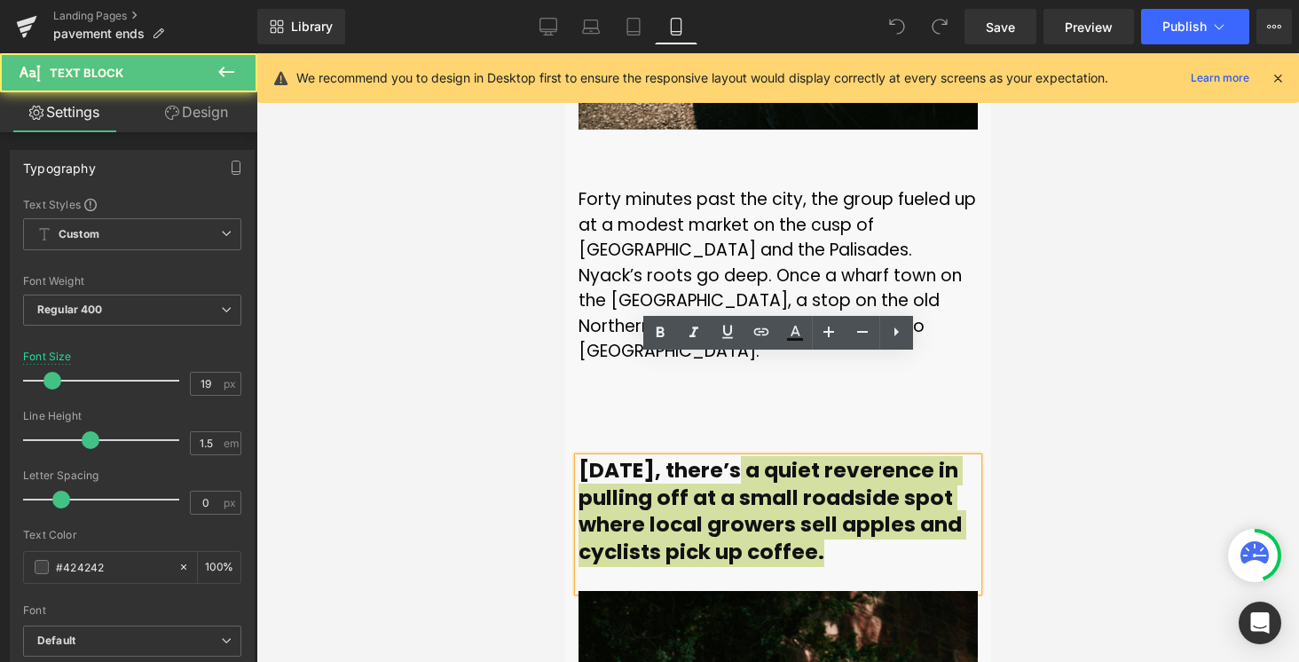
click at [544, 320] on div at bounding box center [777, 357] width 1043 height 609
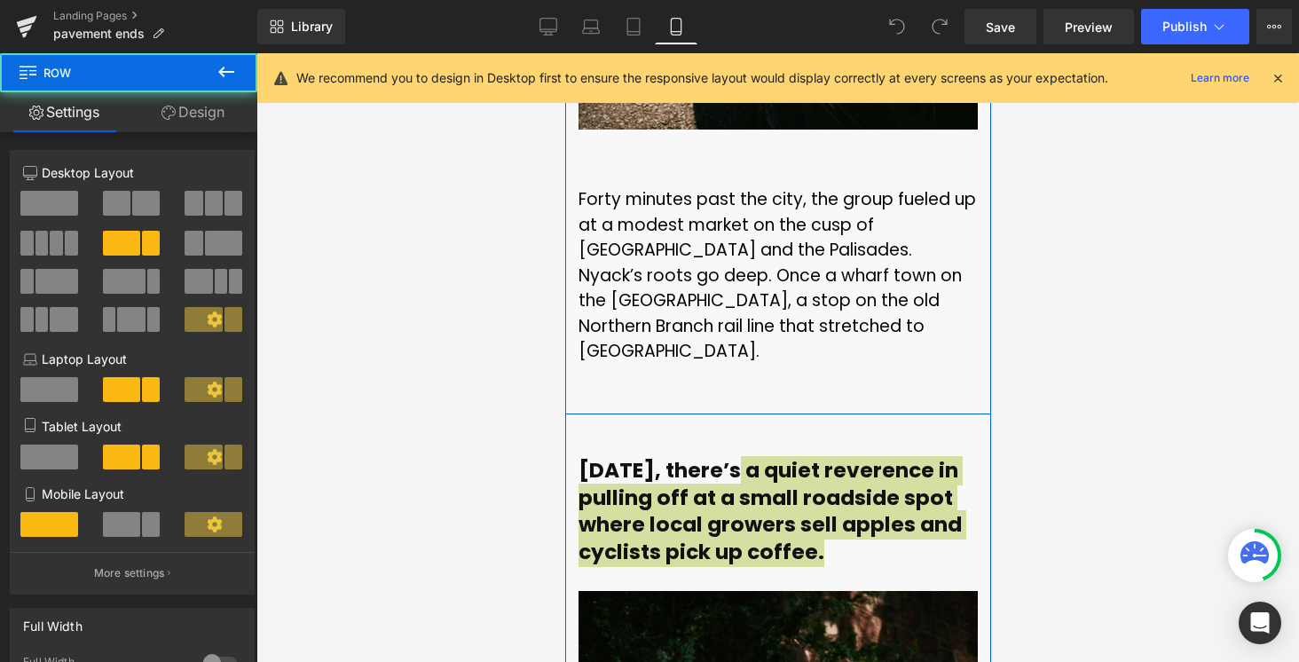
drag, startPoint x: 675, startPoint y: 311, endPoint x: 675, endPoint y: 277, distance: 33.7
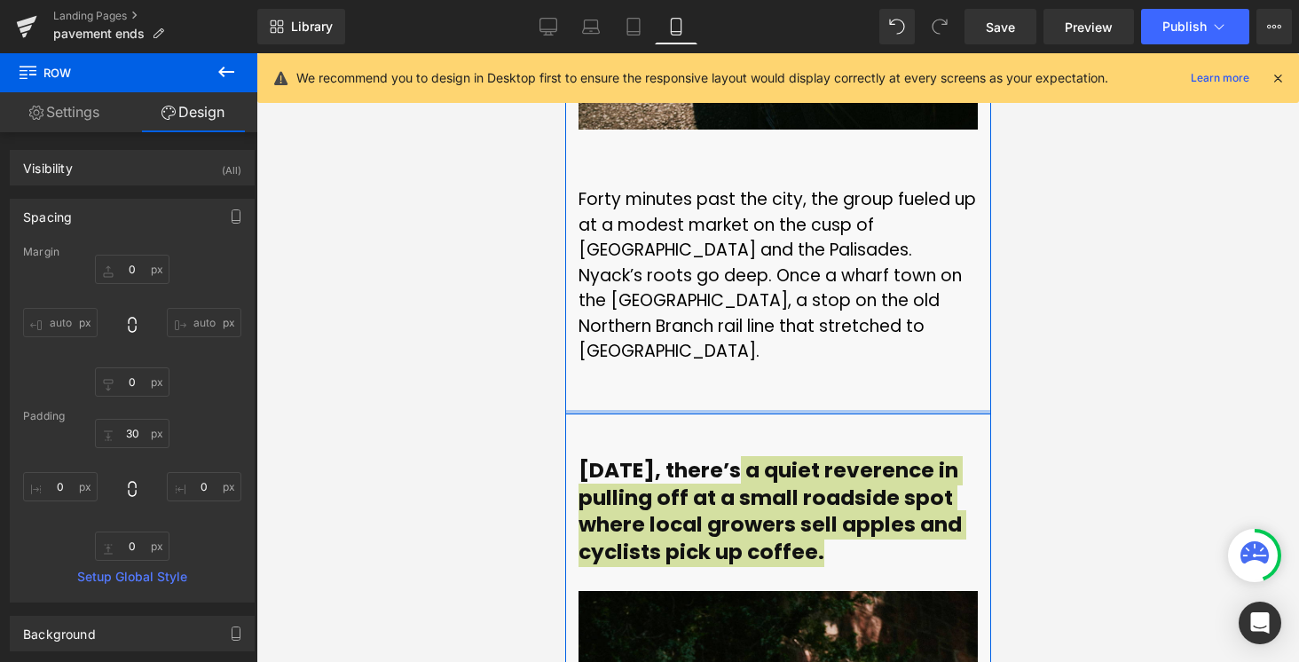
type input "0px"
drag, startPoint x: 701, startPoint y: 310, endPoint x: 701, endPoint y: 279, distance: 31.1
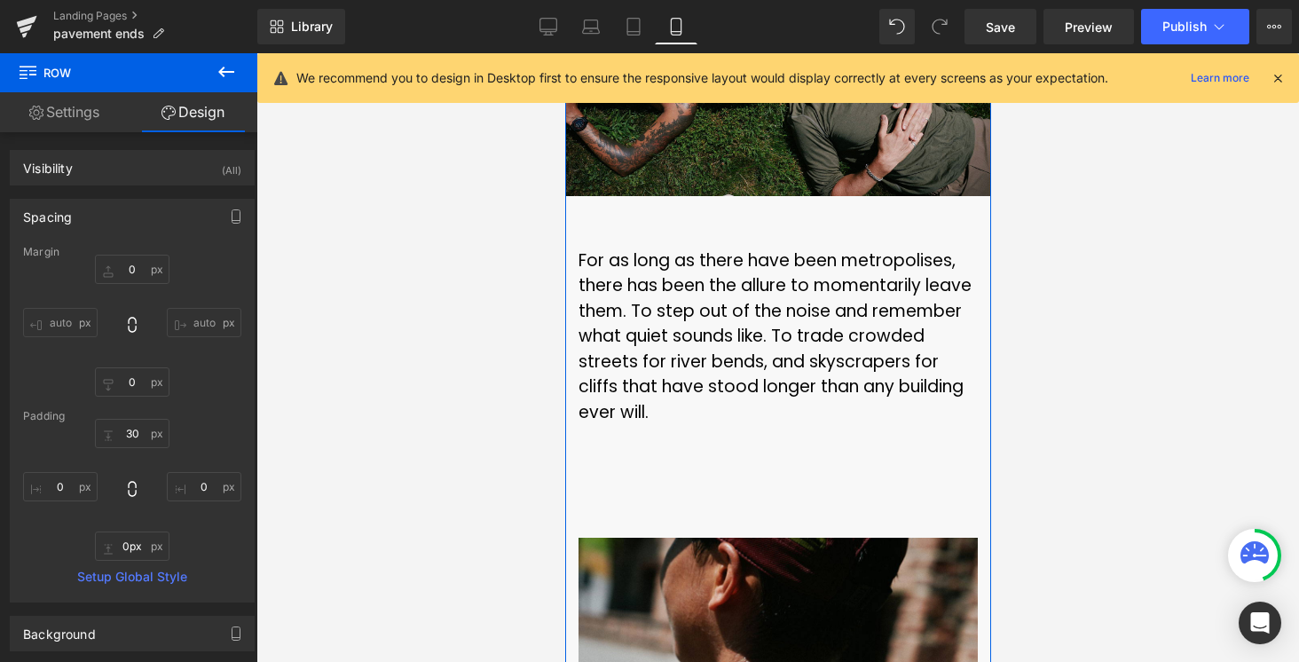
scroll to position [8748, 0]
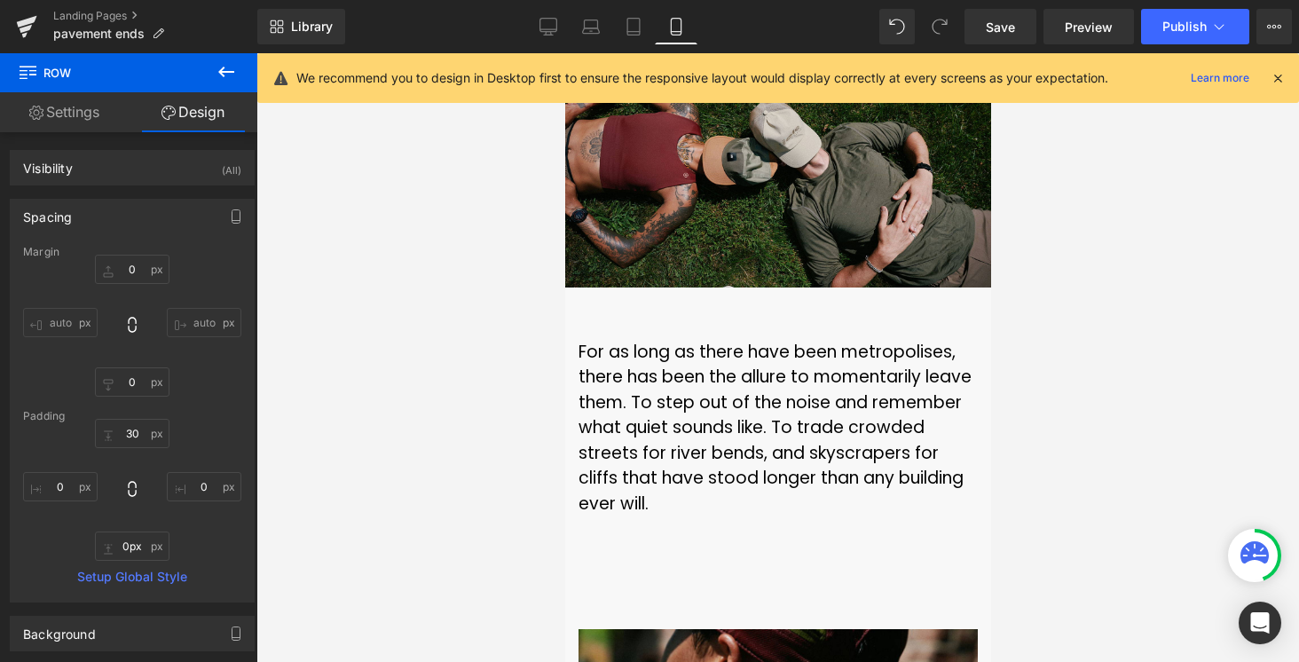
click at [1039, 405] on div at bounding box center [777, 357] width 1043 height 609
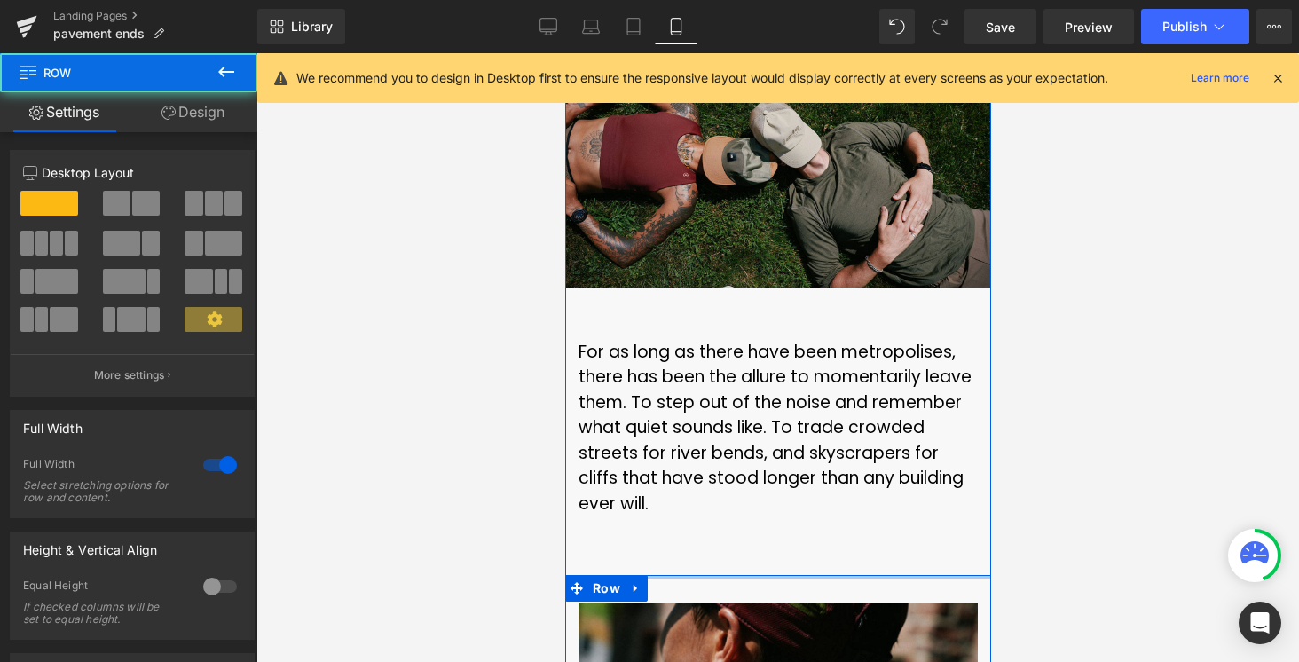
drag, startPoint x: 794, startPoint y: 399, endPoint x: 794, endPoint y: 374, distance: 25.7
click at [794, 374] on div "Image Forty minutes past the city, the group fueled up at a modest market on th…" at bounding box center [777, 265] width 426 height 12527
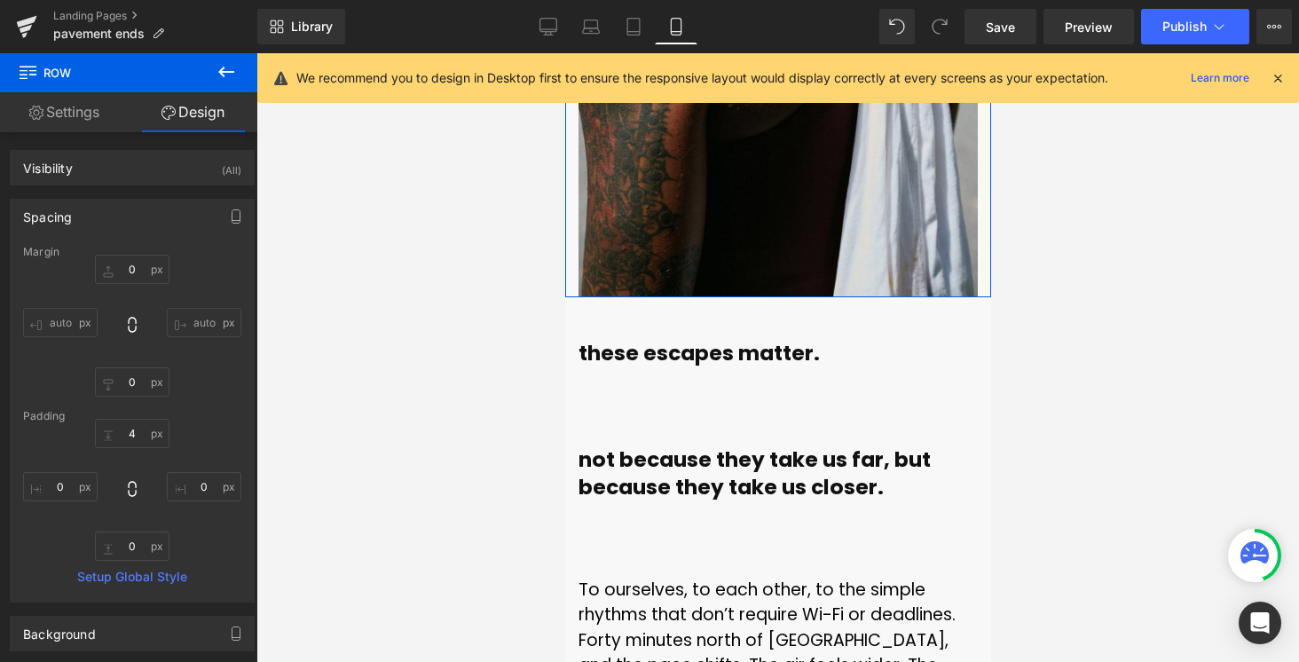
scroll to position [9601, 0]
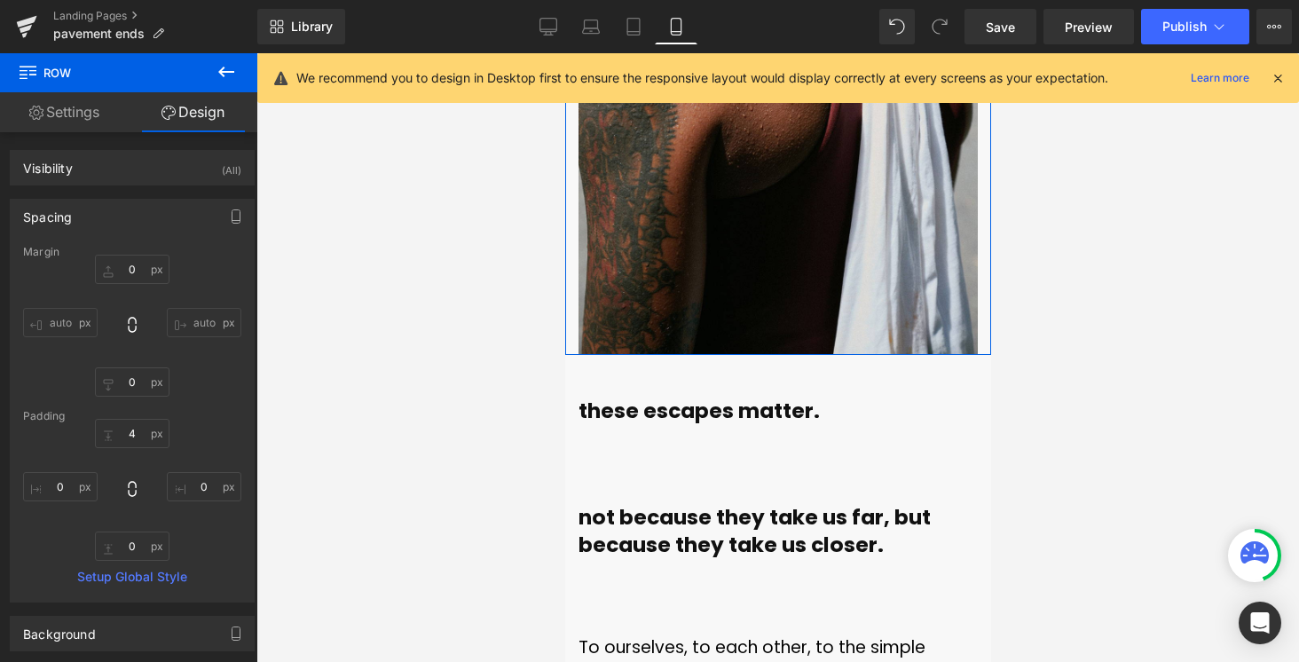
click at [763, 503] on b "not because they take us far, but because they take us closer." at bounding box center [754, 531] width 352 height 56
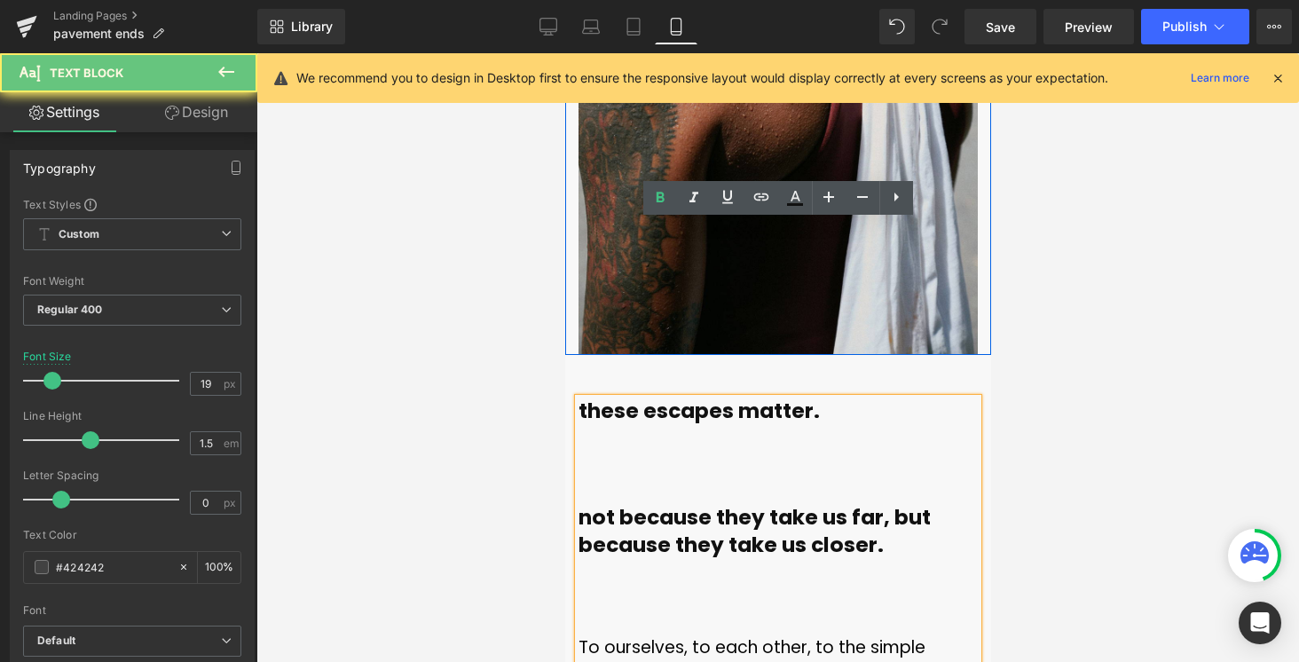
click at [691, 585] on p at bounding box center [777, 598] width 399 height 26
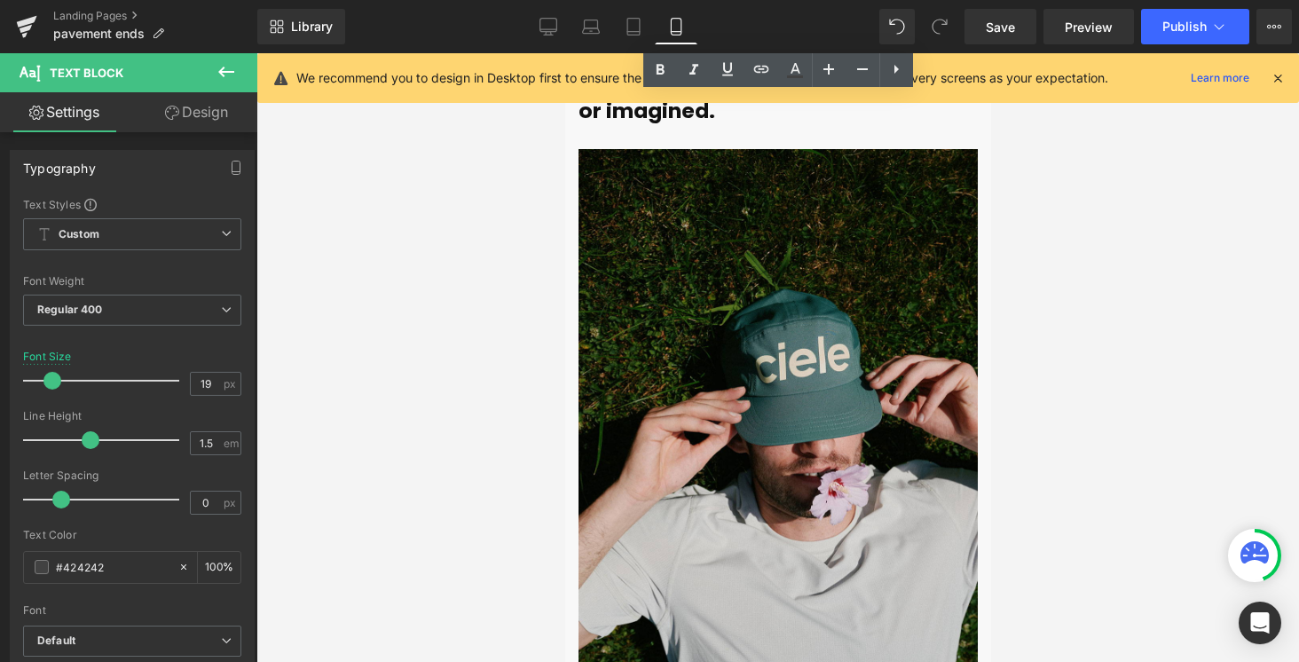
scroll to position [10112, 0]
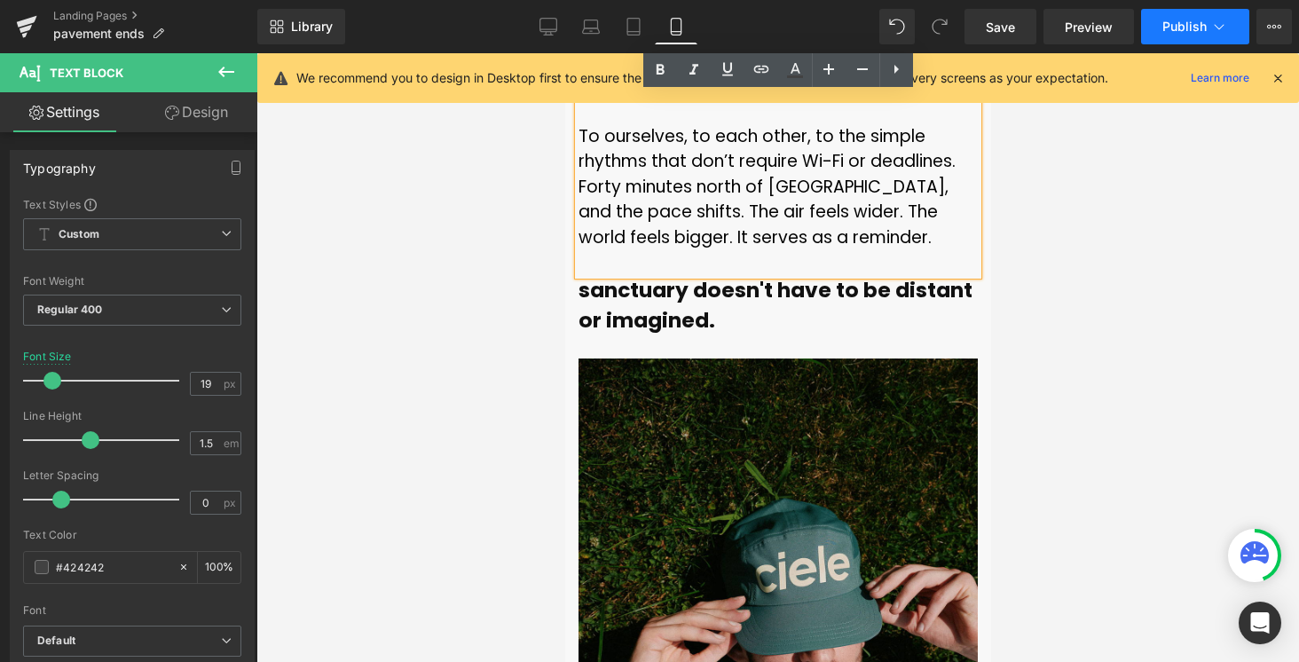
click at [1218, 27] on icon at bounding box center [1220, 26] width 10 height 5
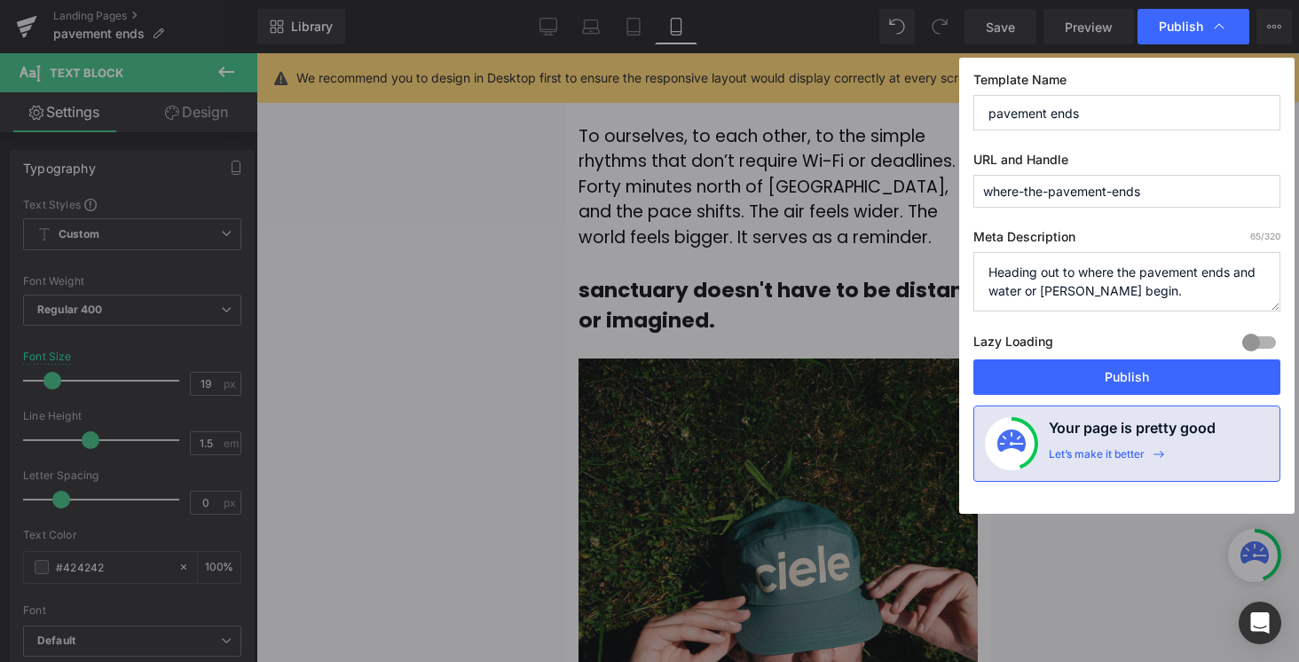
click at [1118, 384] on button "Publish" at bounding box center [1127, 377] width 307 height 36
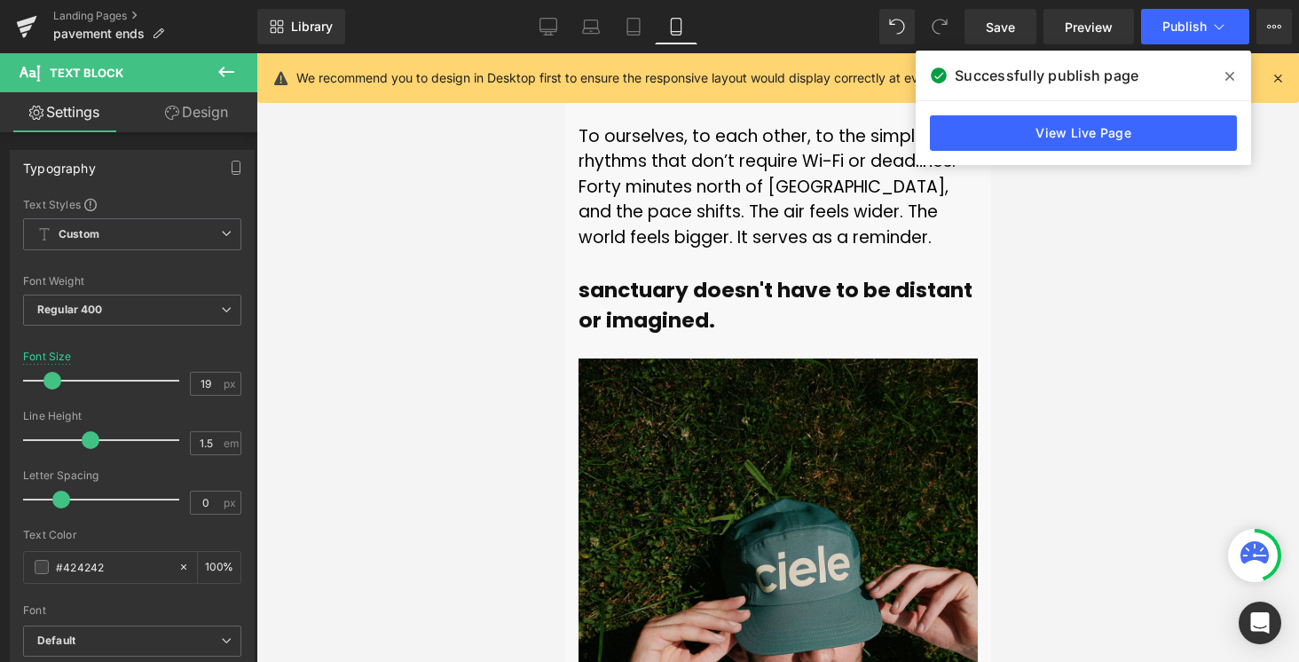
click at [1227, 72] on icon at bounding box center [1230, 76] width 9 height 14
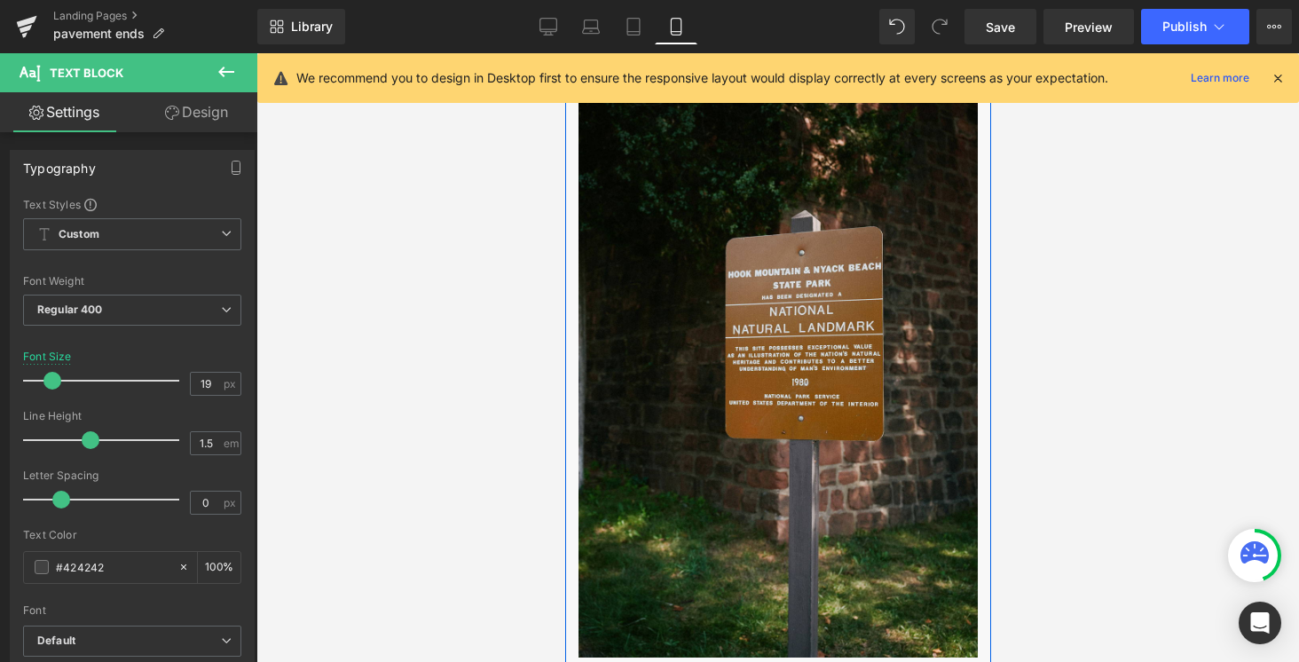
scroll to position [3696, 0]
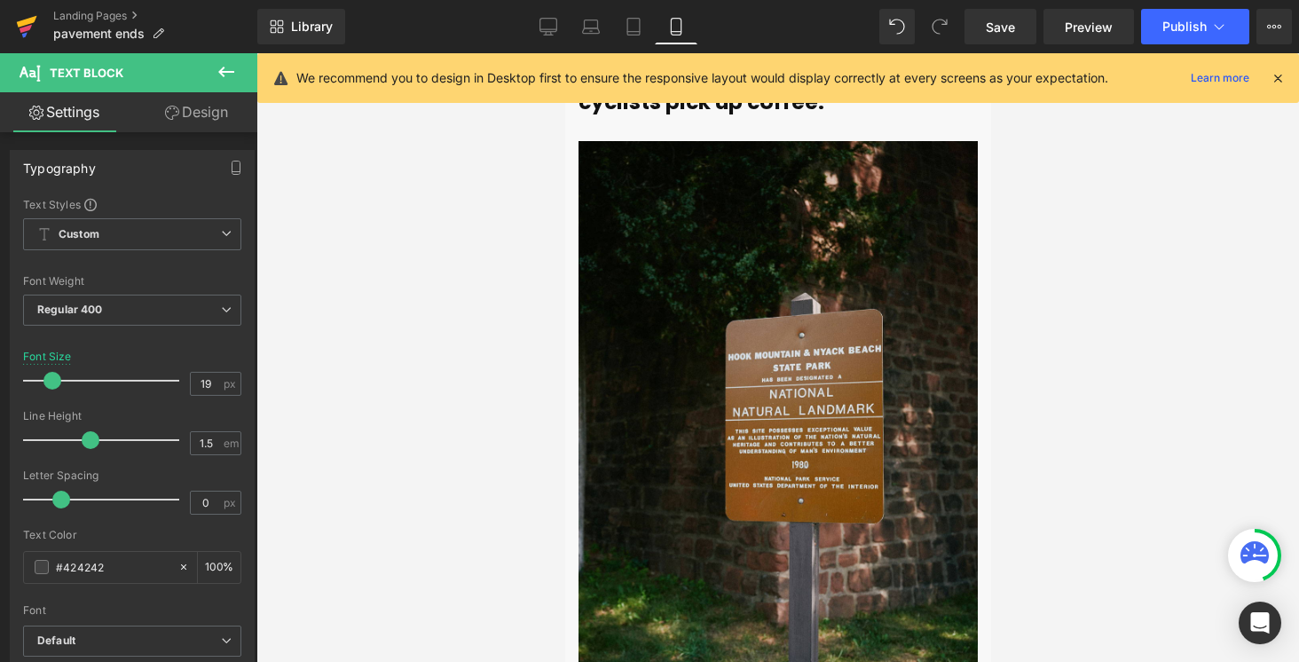
click at [31, 25] on icon at bounding box center [26, 29] width 12 height 8
